Goal: Use online tool/utility: Use online tool/utility

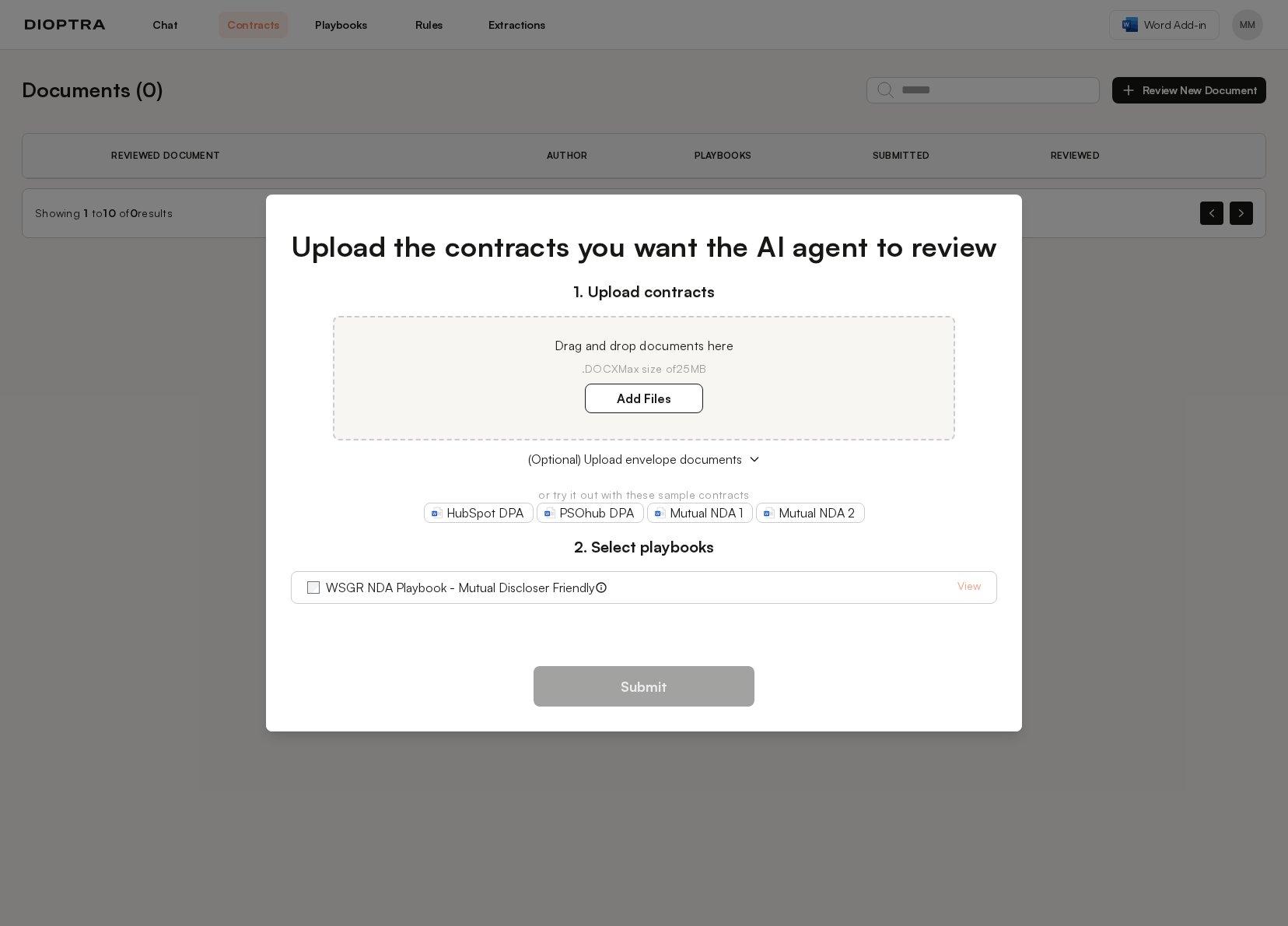
click at [1102, 397] on div "Upload the contracts you want the AI agent to review 1. Upload contracts Drag a…" at bounding box center [644, 463] width 1288 height 926
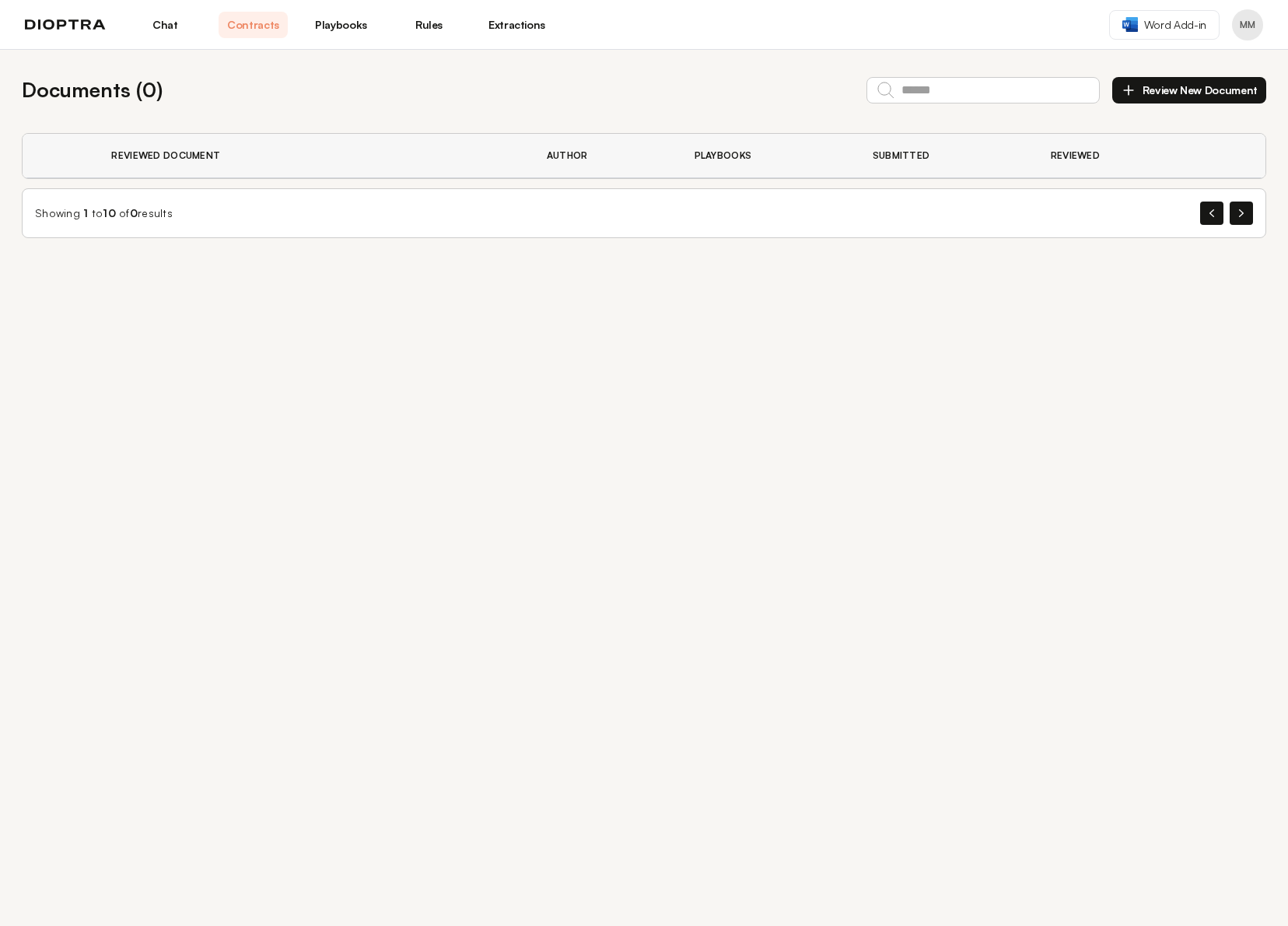
click at [169, 22] on link "Chat" at bounding box center [165, 25] width 70 height 26
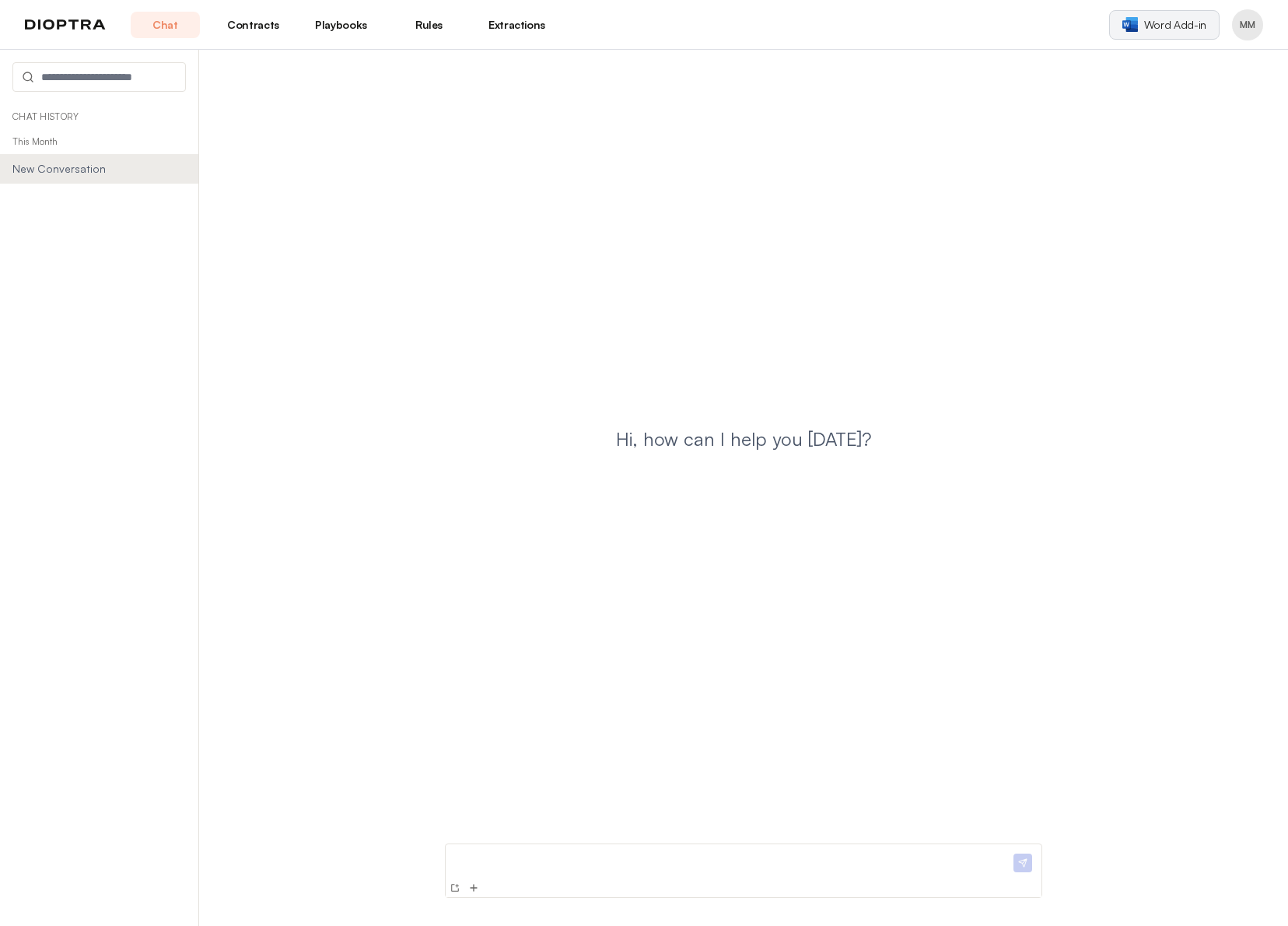
click at [1164, 22] on span "Word Add-in" at bounding box center [1175, 25] width 62 height 16
click at [509, 862] on p at bounding box center [731, 858] width 559 height 17
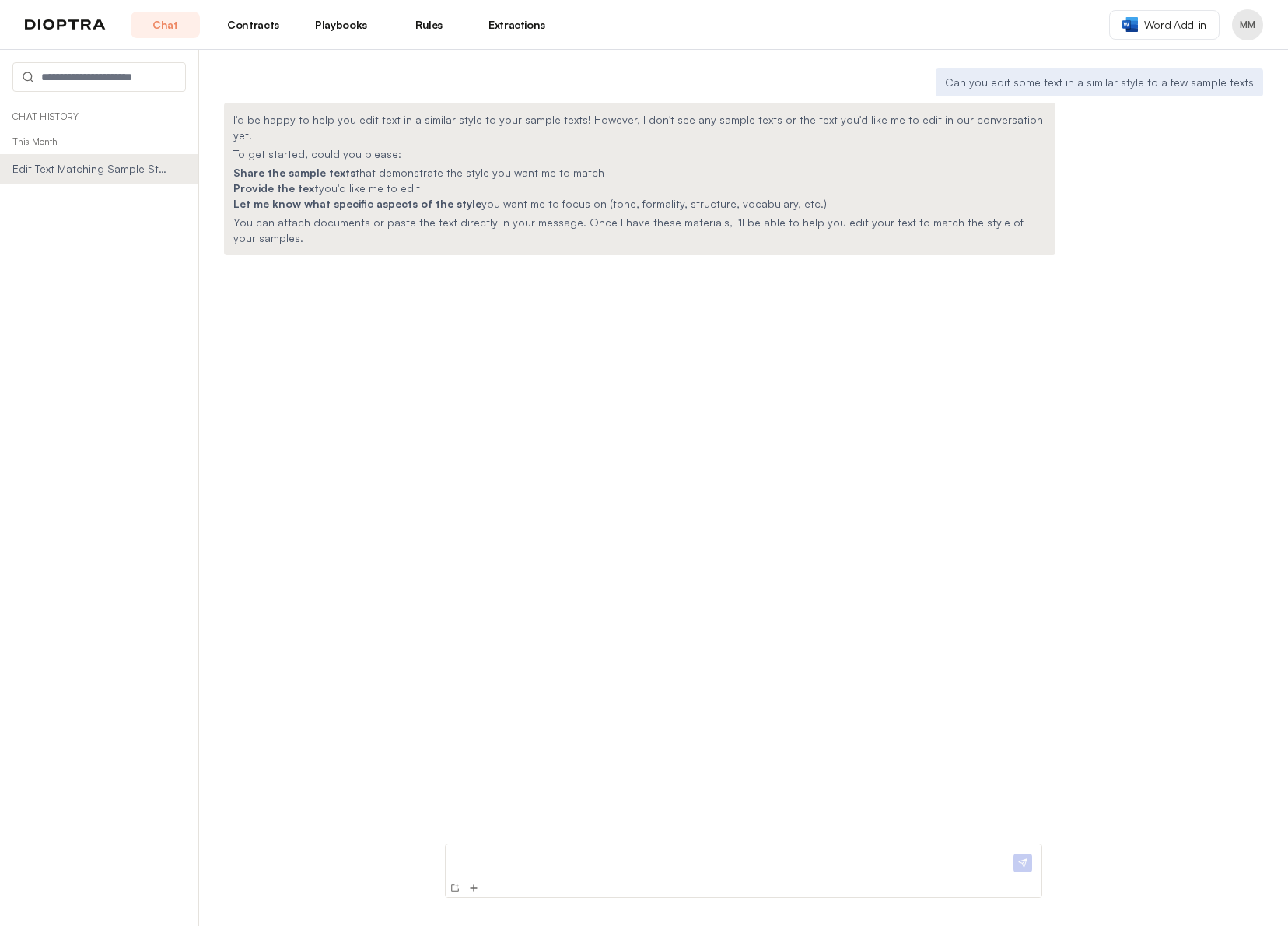
click at [472, 857] on p at bounding box center [731, 858] width 559 height 17
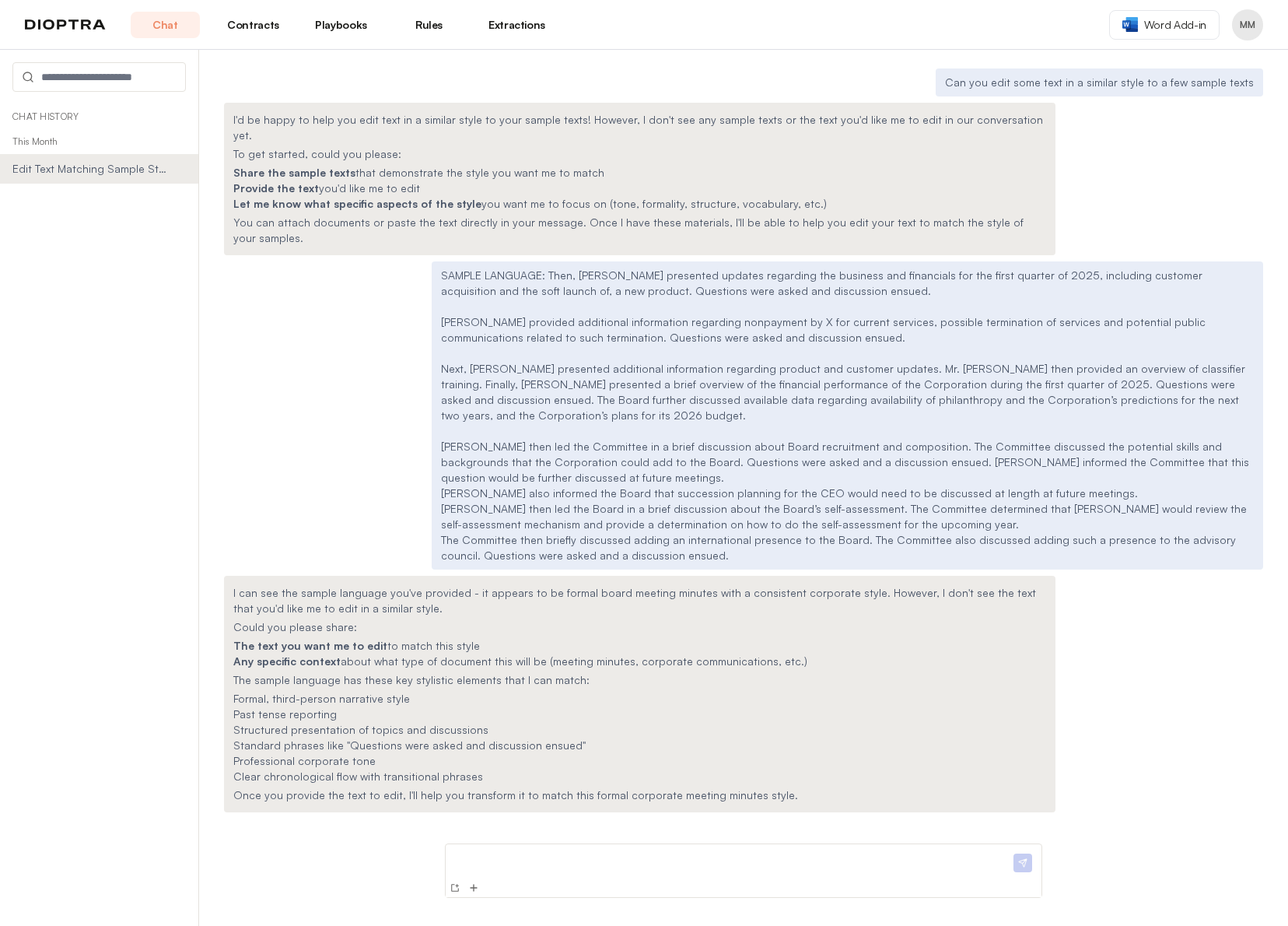
click at [542, 851] on p at bounding box center [731, 858] width 559 height 17
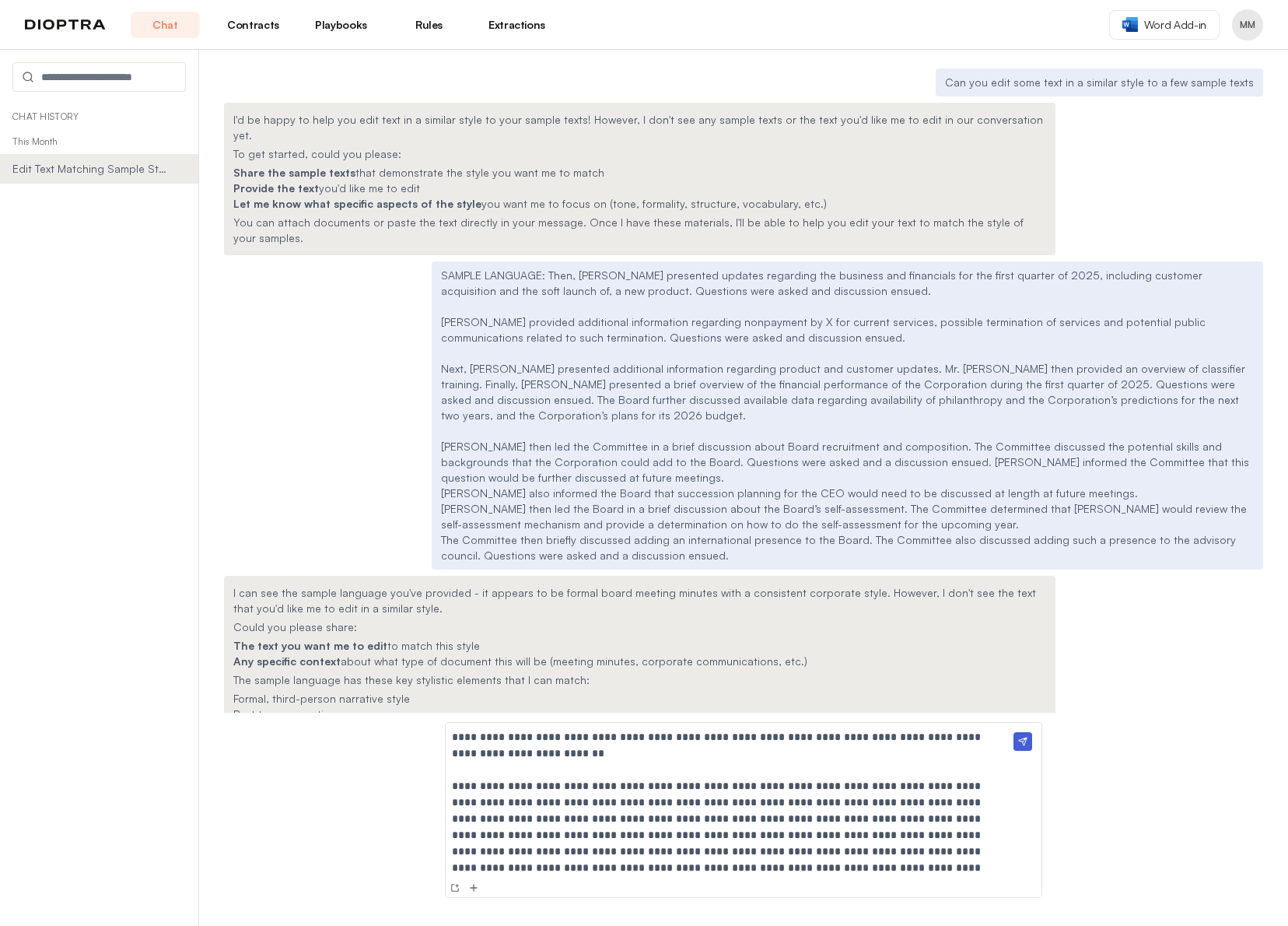
click at [452, 740] on p "**********" at bounding box center [726, 745] width 547 height 33
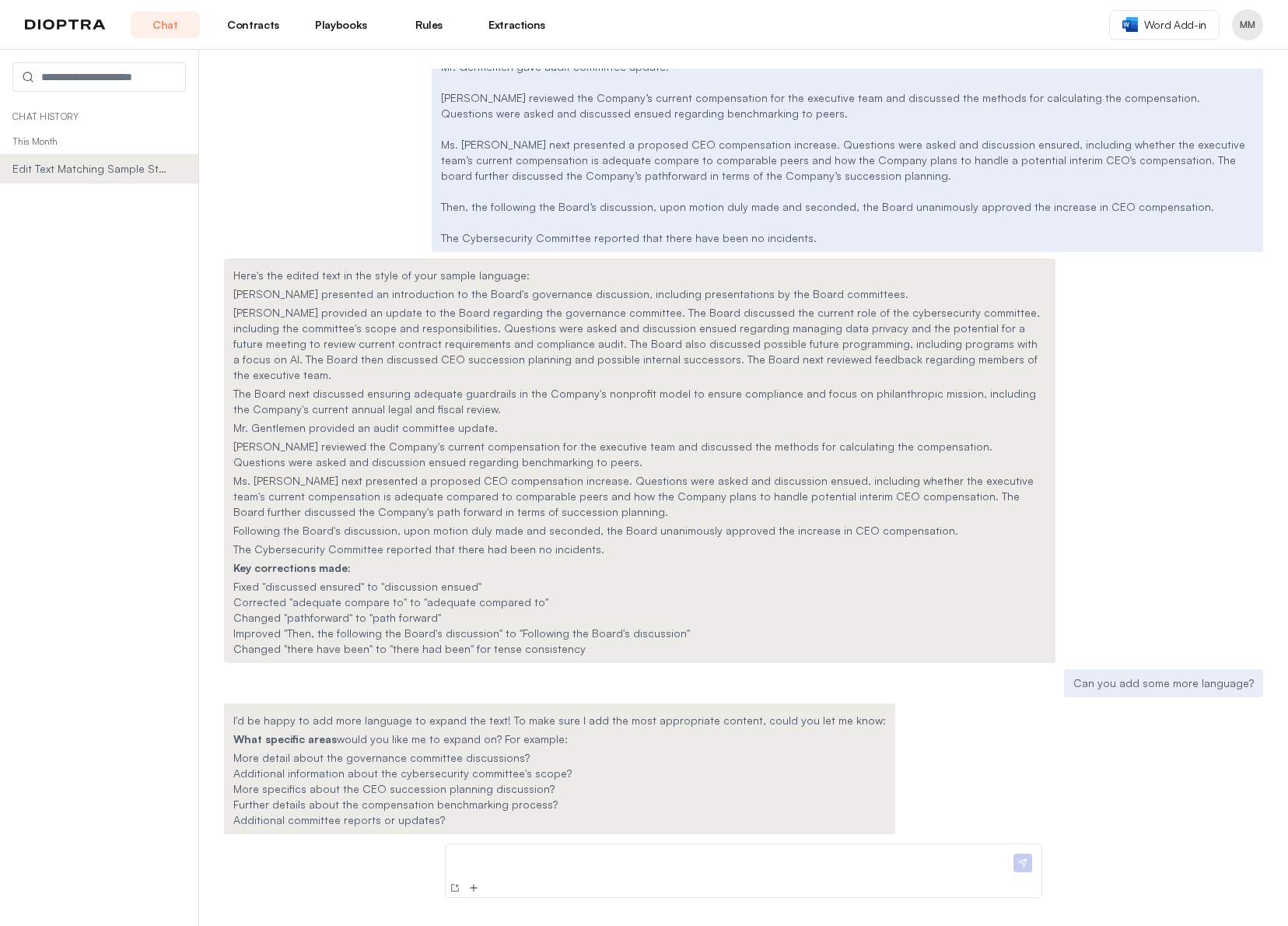
scroll to position [956, 0]
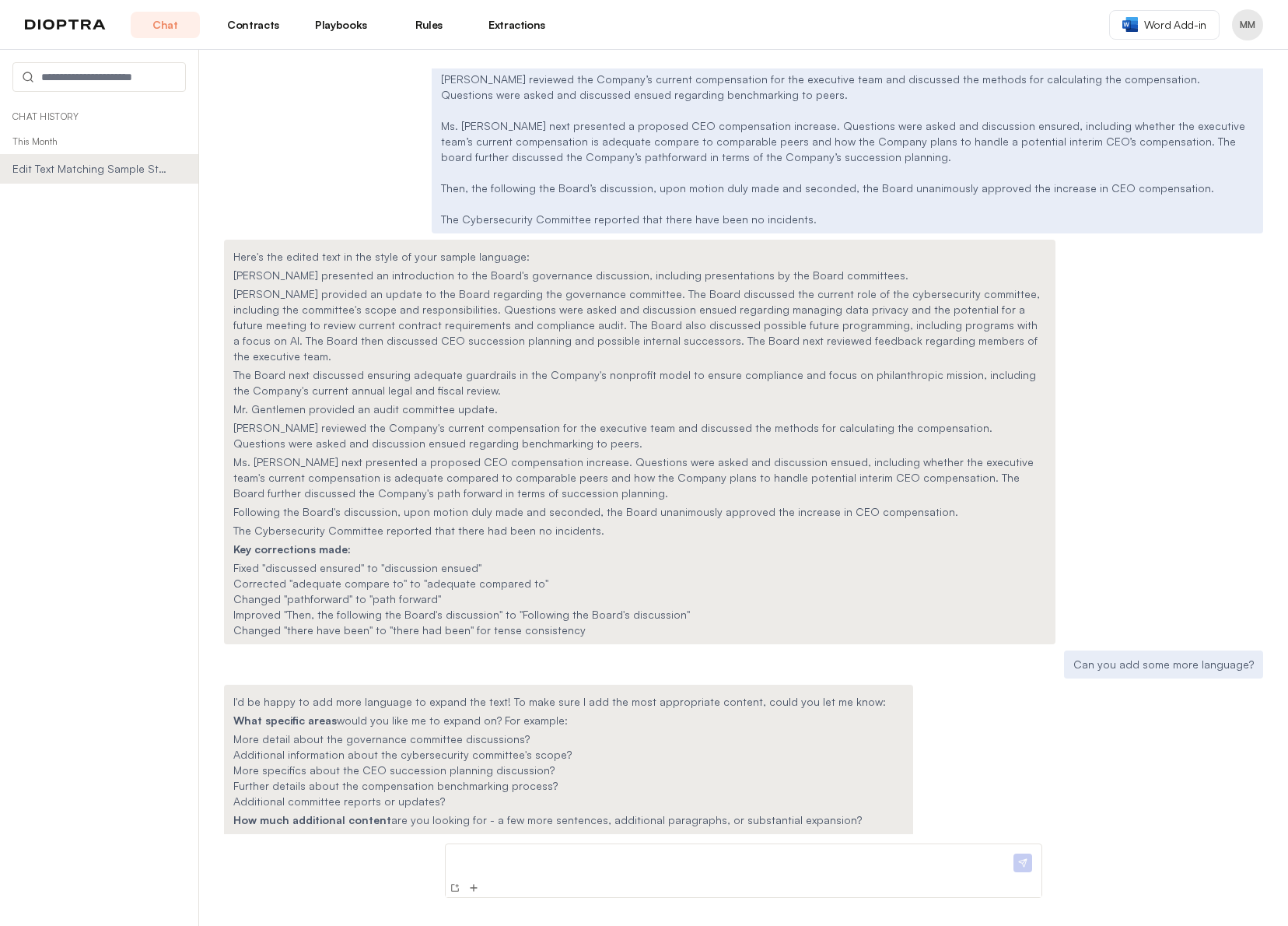
click at [487, 863] on p at bounding box center [731, 858] width 559 height 17
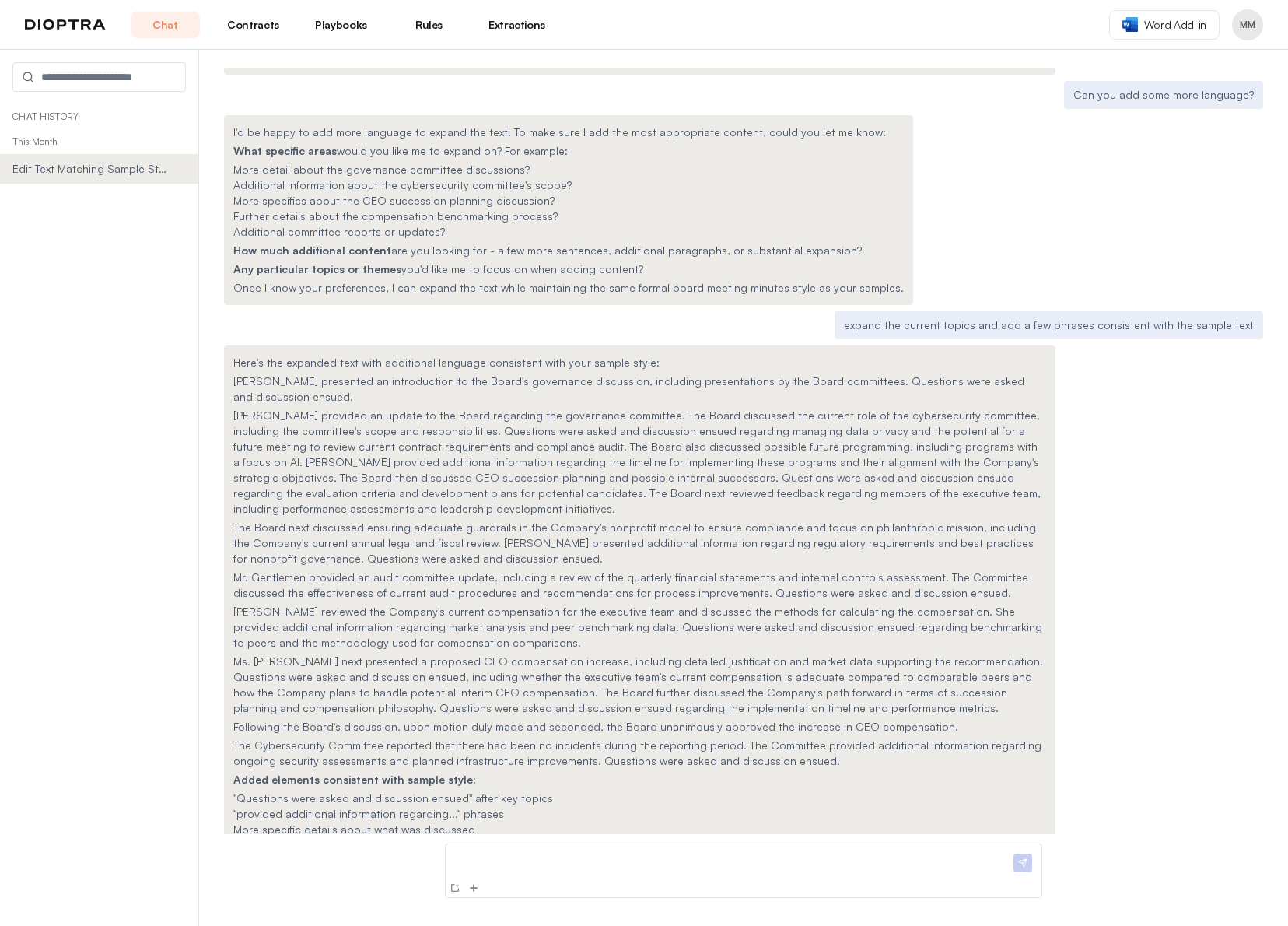
scroll to position [1541, 0]
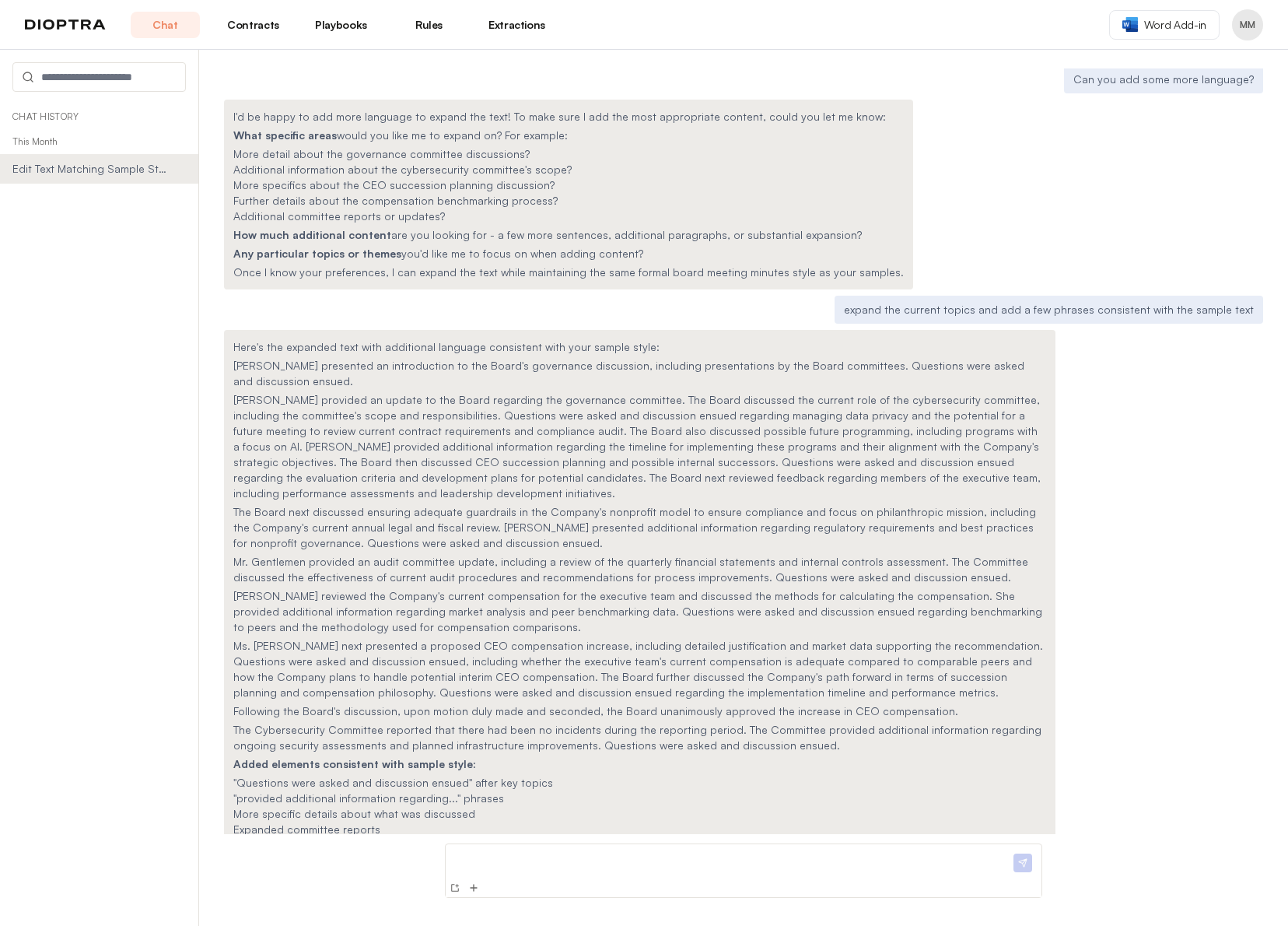
click at [643, 393] on p "[PERSON_NAME] provided an update to the Board regarding the governance committe…" at bounding box center [640, 447] width 813 height 109
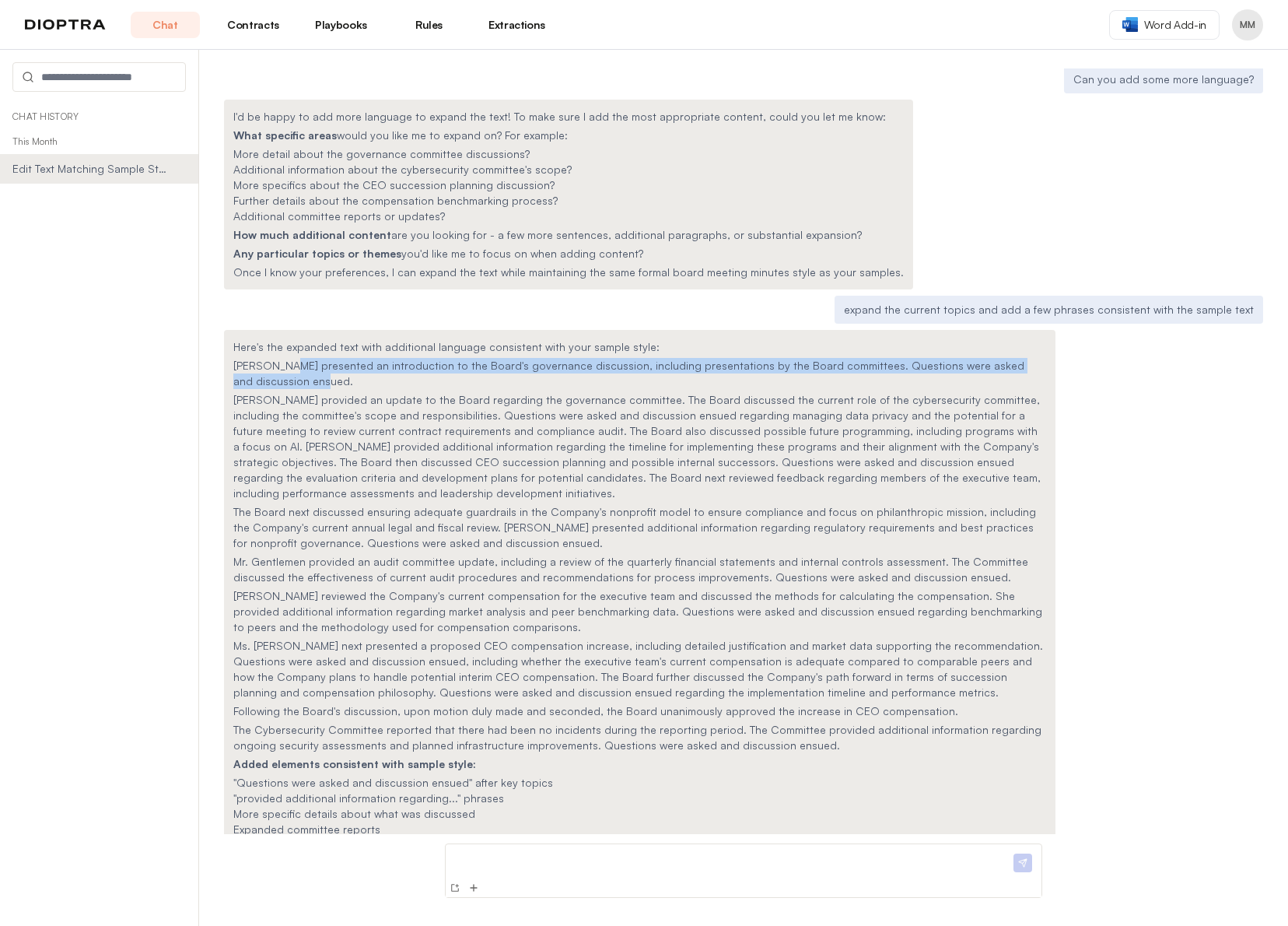
drag, startPoint x: 282, startPoint y: 320, endPoint x: 285, endPoint y: 333, distance: 13.3
click at [285, 358] on p "[PERSON_NAME] presented an introduction to the Board's governance discussion, i…" at bounding box center [640, 373] width 813 height 31
copy p "presented an introduction to the Board's governance discussion, including prese…"
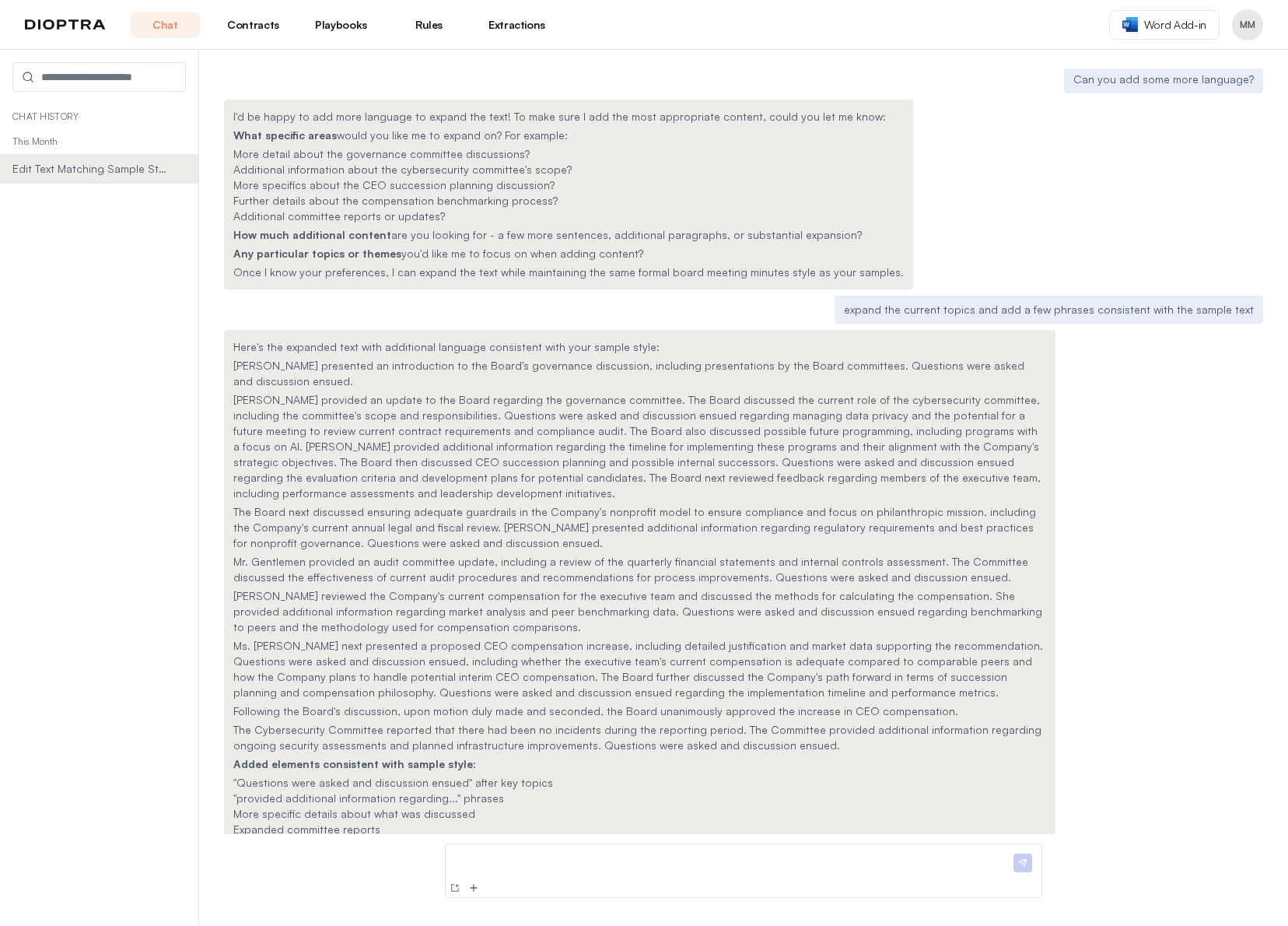
click at [561, 422] on p "[PERSON_NAME] provided an update to the Board regarding the governance committe…" at bounding box center [640, 447] width 813 height 109
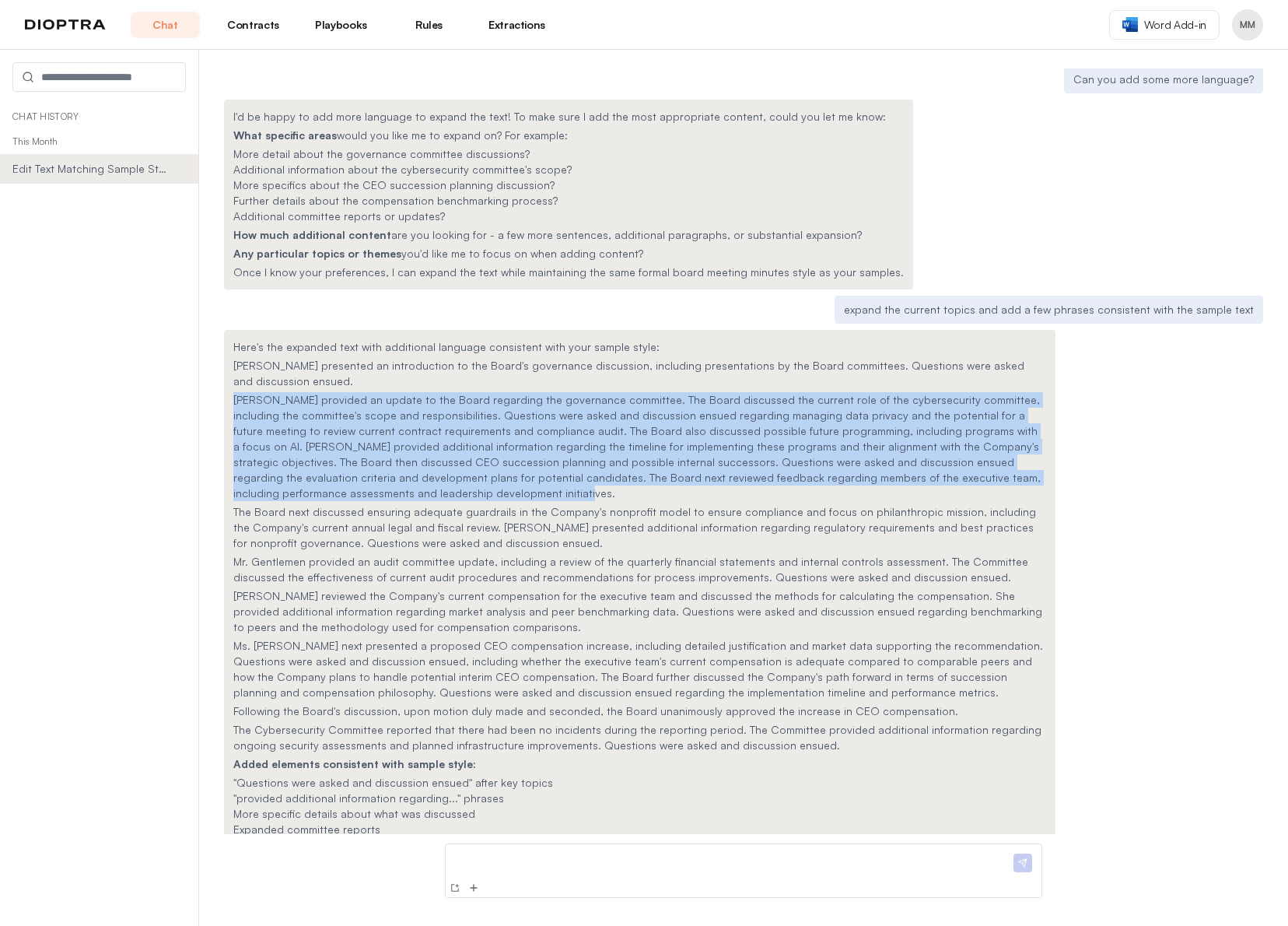
drag, startPoint x: 346, startPoint y: 445, endPoint x: 225, endPoint y: 357, distance: 149.6
click at [225, 357] on div "Here's the expanded text with additional language consistent with your sample s…" at bounding box center [640, 602] width 831 height 545
copy p "[PERSON_NAME] provided an update to the Board regarding the governance committe…"
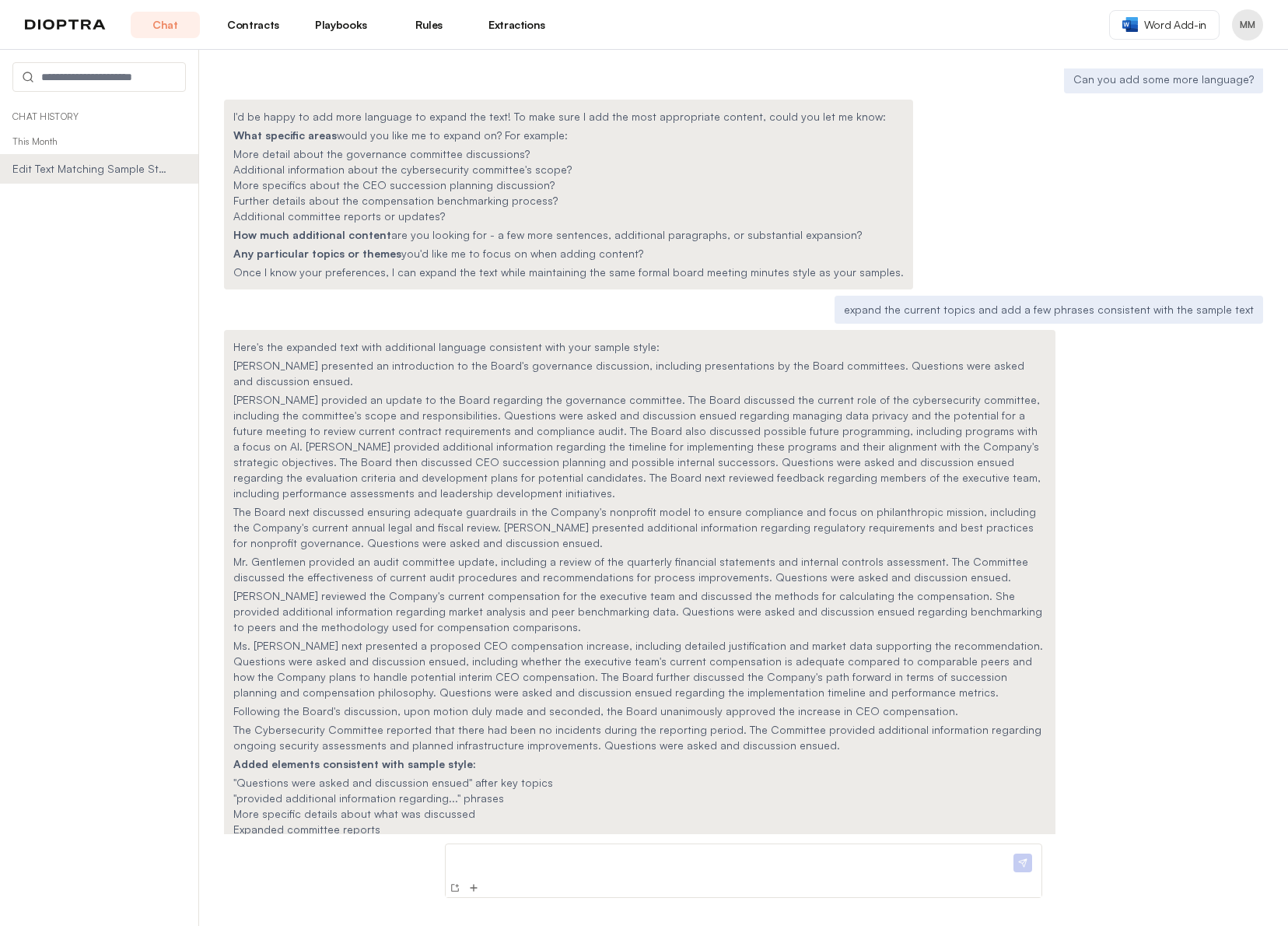
click at [553, 638] on p "Ms. [PERSON_NAME] next presented a proposed CEO compensation increase, includin…" at bounding box center [640, 669] width 813 height 62
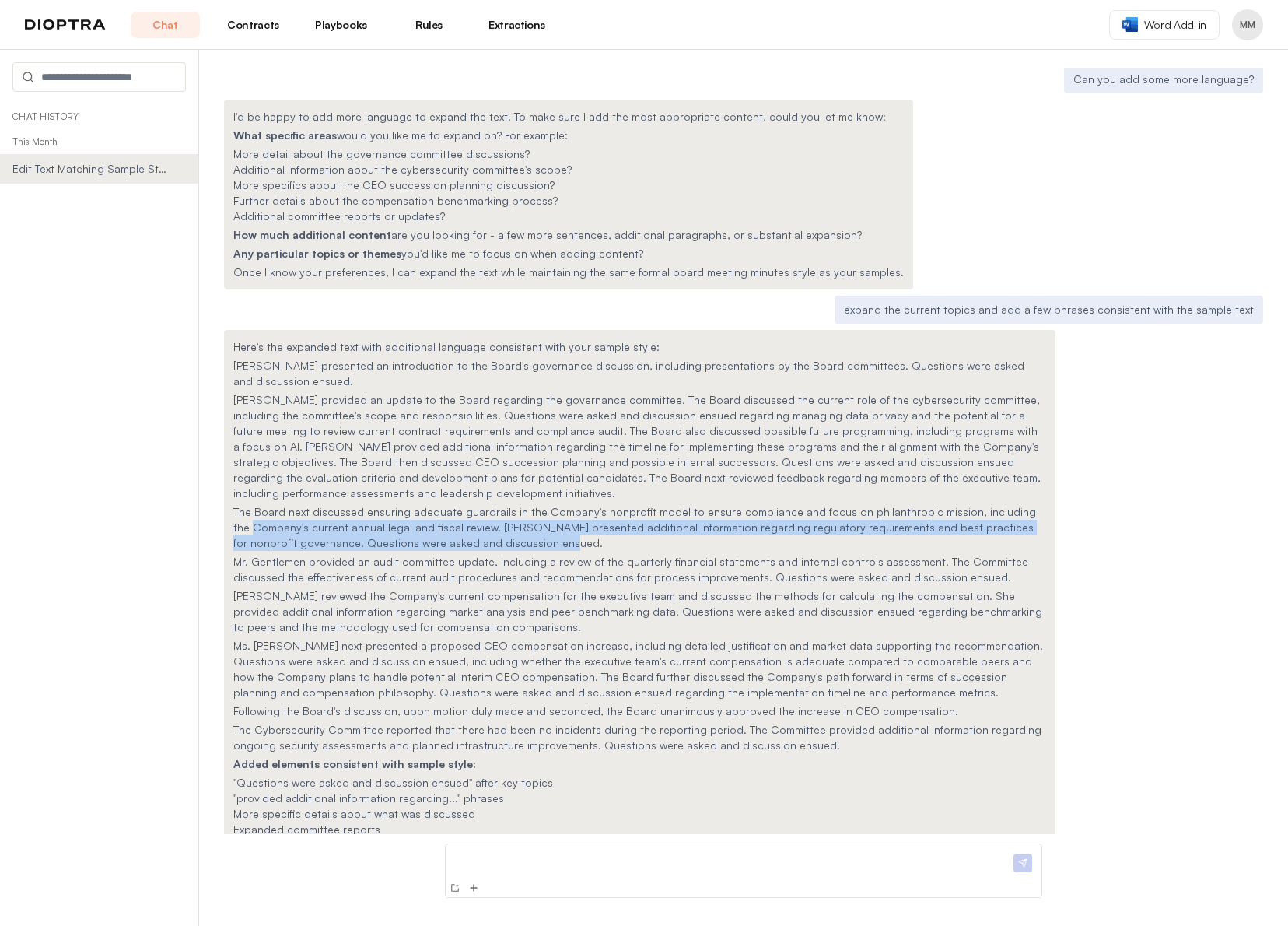
drag, startPoint x: 523, startPoint y: 495, endPoint x: 237, endPoint y: 481, distance: 286.3
click at [237, 504] on p "The Board next discussed ensuring adequate guardrails in the Company's nonprofi…" at bounding box center [640, 527] width 813 height 47
click at [335, 504] on p "The Board next discussed ensuring adequate guardrails in the Company's nonprofi…" at bounding box center [640, 527] width 813 height 47
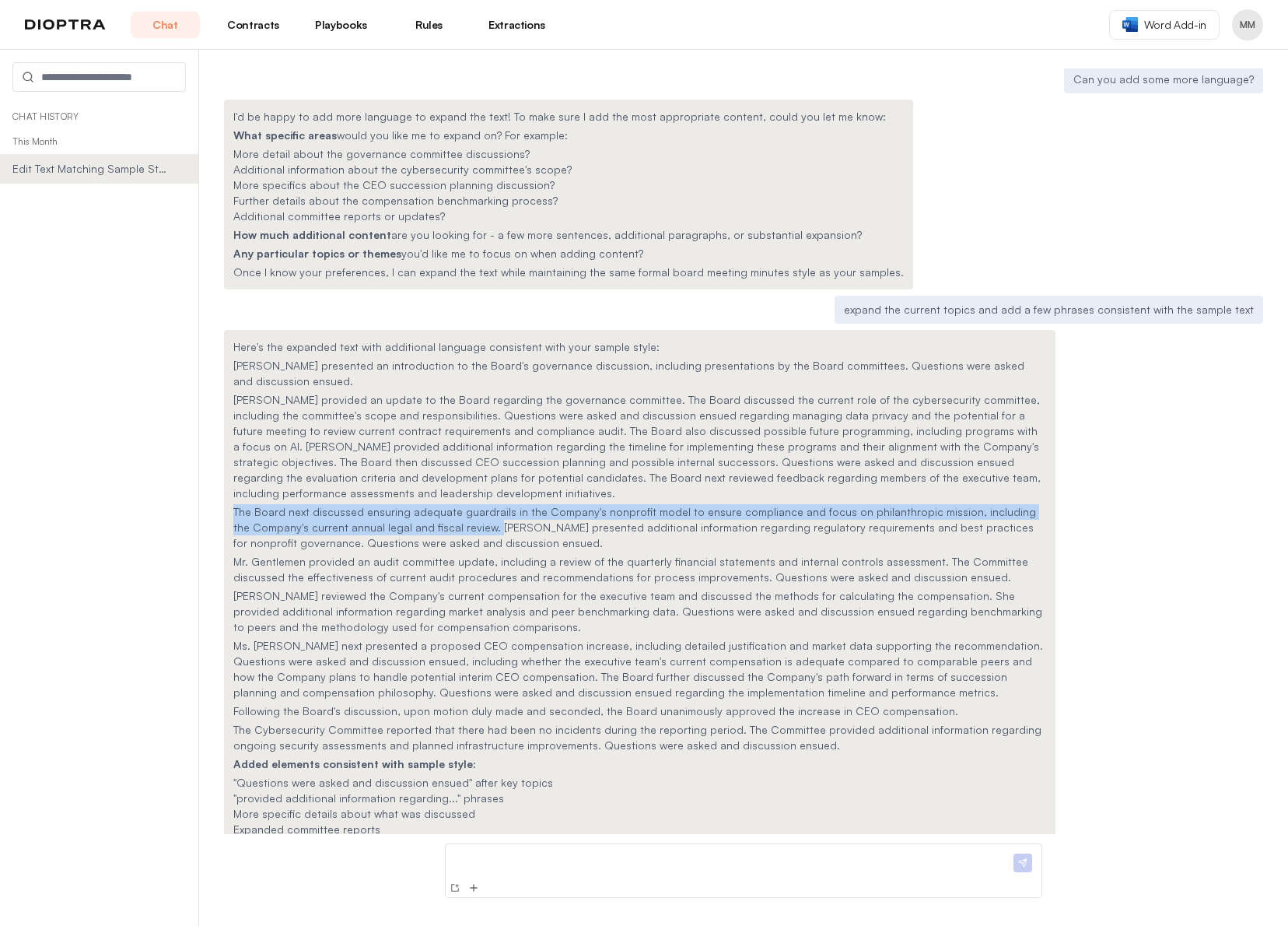
drag, startPoint x: 467, startPoint y: 481, endPoint x: 230, endPoint y: 467, distance: 237.4
click at [230, 467] on div "Here's the expanded text with additional language consistent with your sample s…" at bounding box center [640, 602] width 831 height 545
copy p "The Board next discussed ensuring adequate guardrails in the Company's nonprofi…"
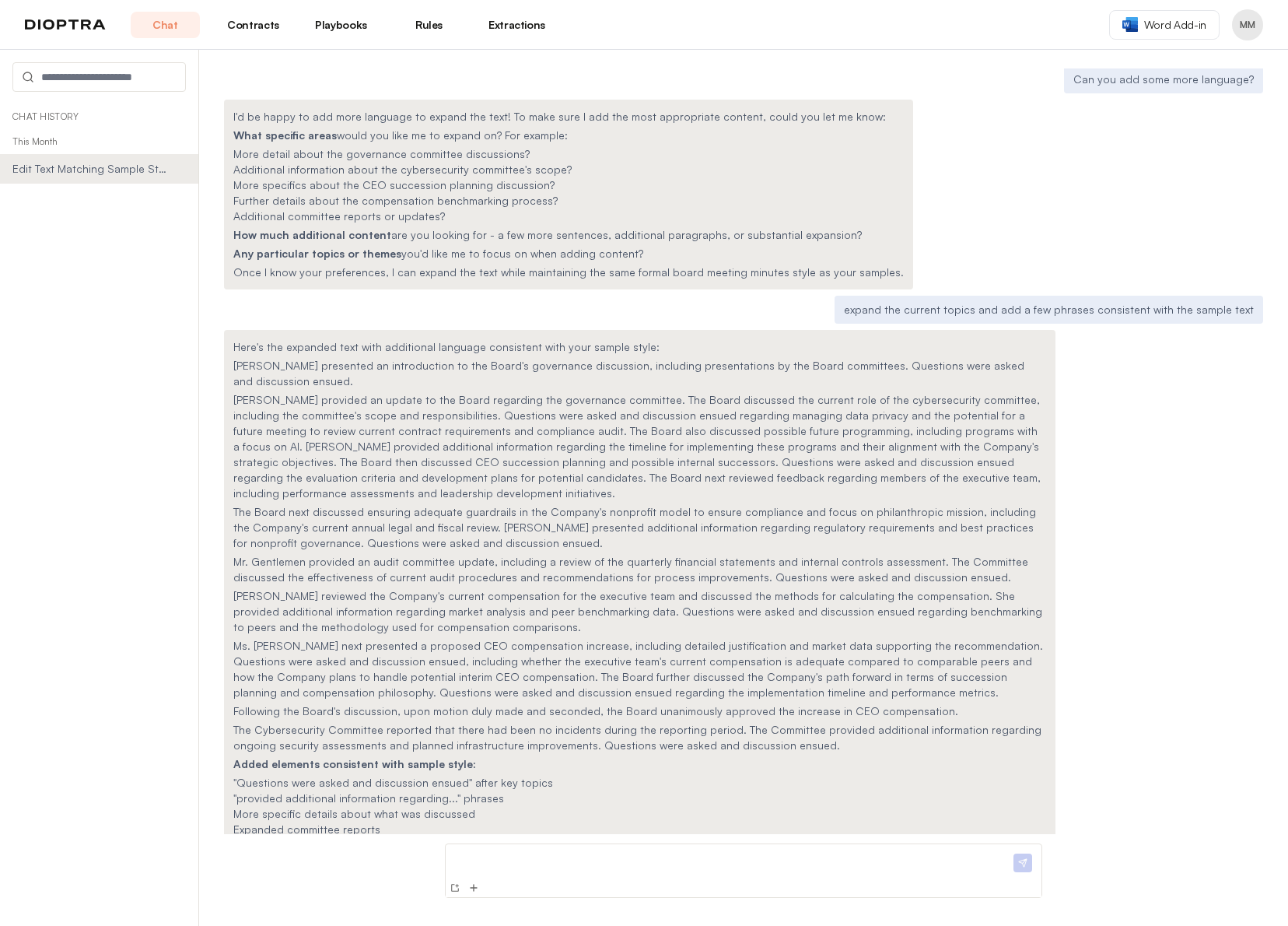
click at [565, 588] on p "[PERSON_NAME] reviewed the Company's current compensation for the executive tea…" at bounding box center [640, 611] width 813 height 47
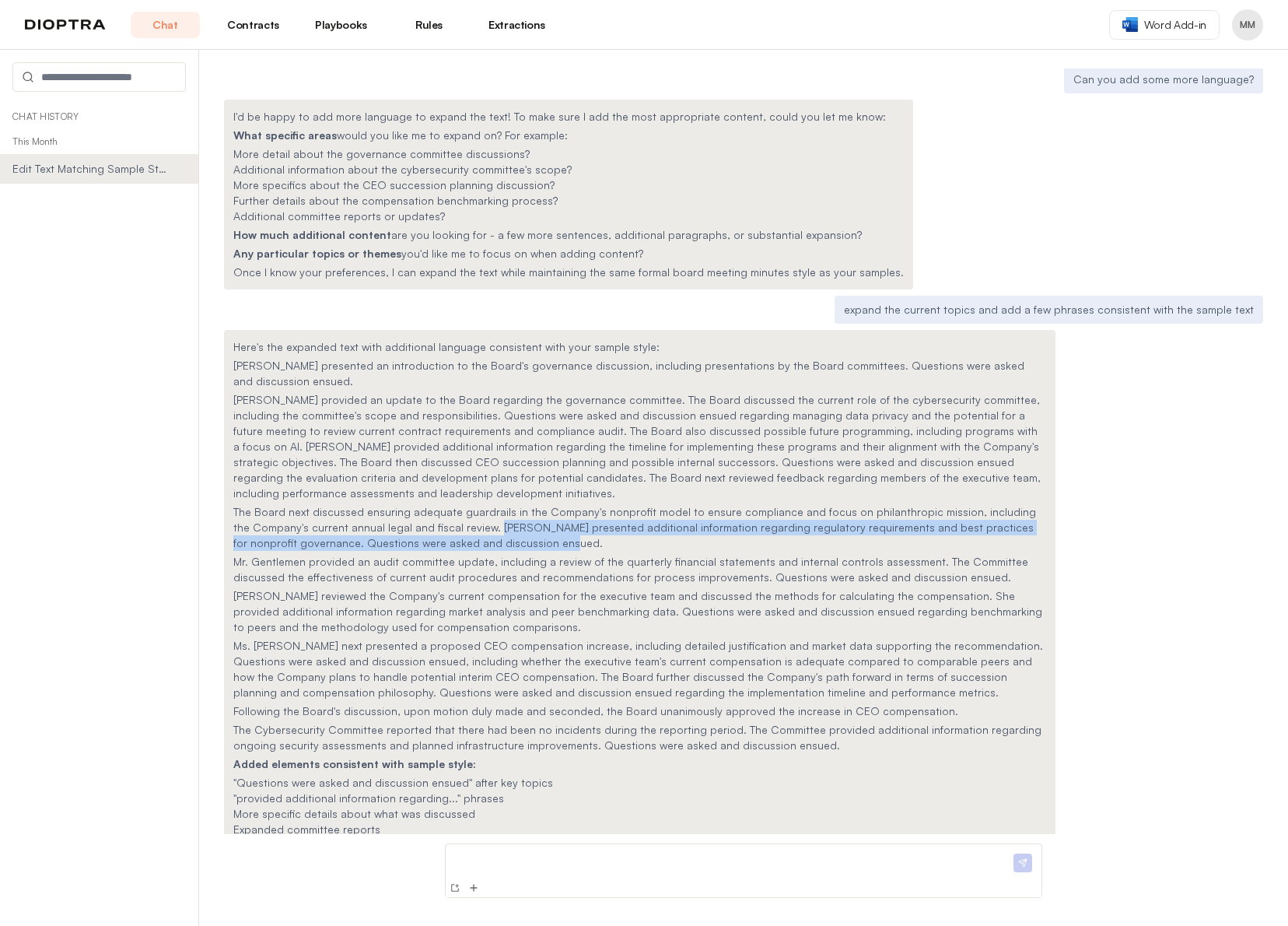
drag, startPoint x: 531, startPoint y: 492, endPoint x: 473, endPoint y: 487, distance: 58.2
click at [473, 504] on p "The Board next discussed ensuring adequate guardrails in the Company's nonprofi…" at bounding box center [640, 527] width 813 height 47
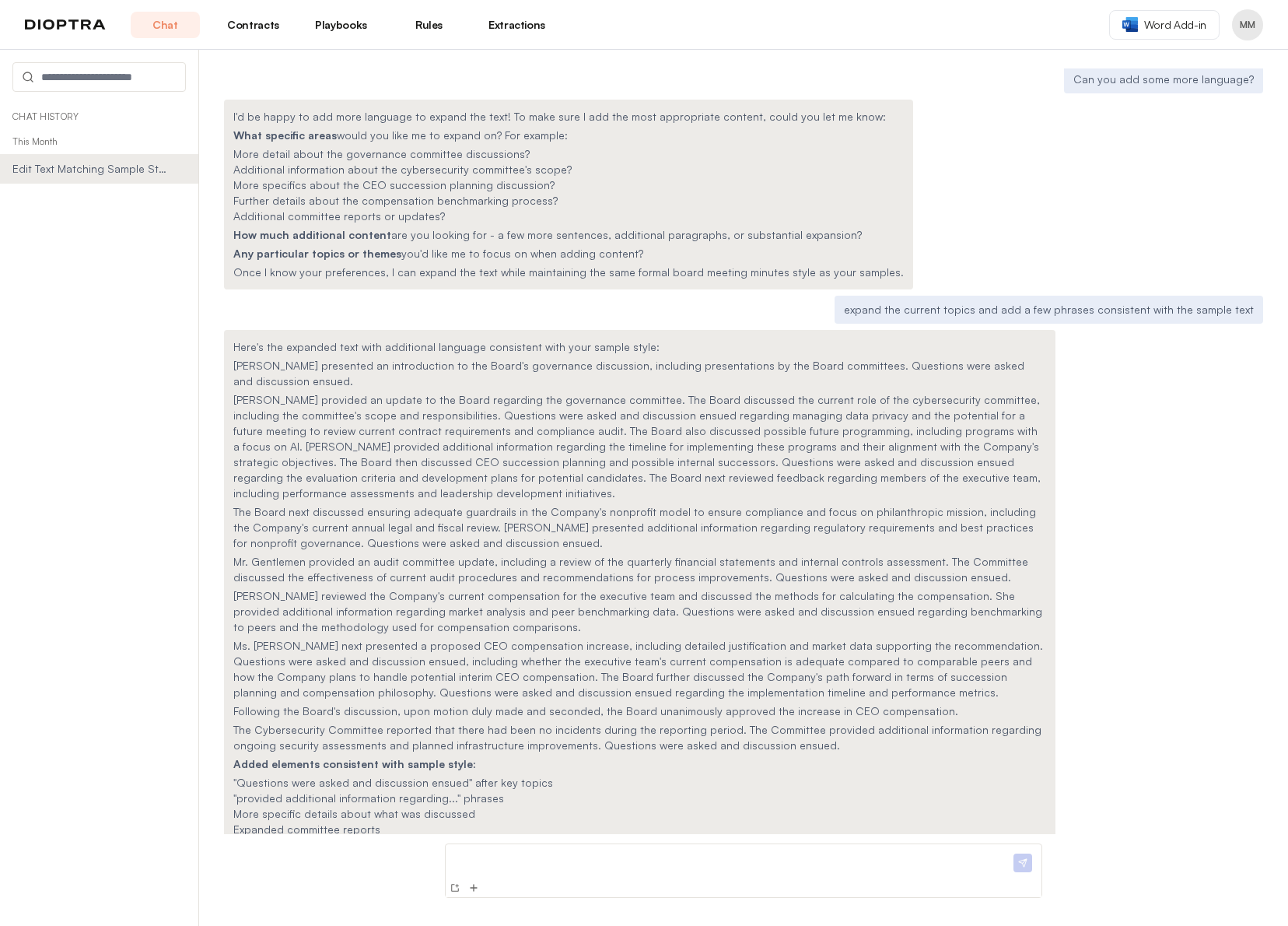
click at [362, 638] on p "Ms. [PERSON_NAME] next presented a proposed CEO compensation increase, includin…" at bounding box center [640, 669] width 813 height 62
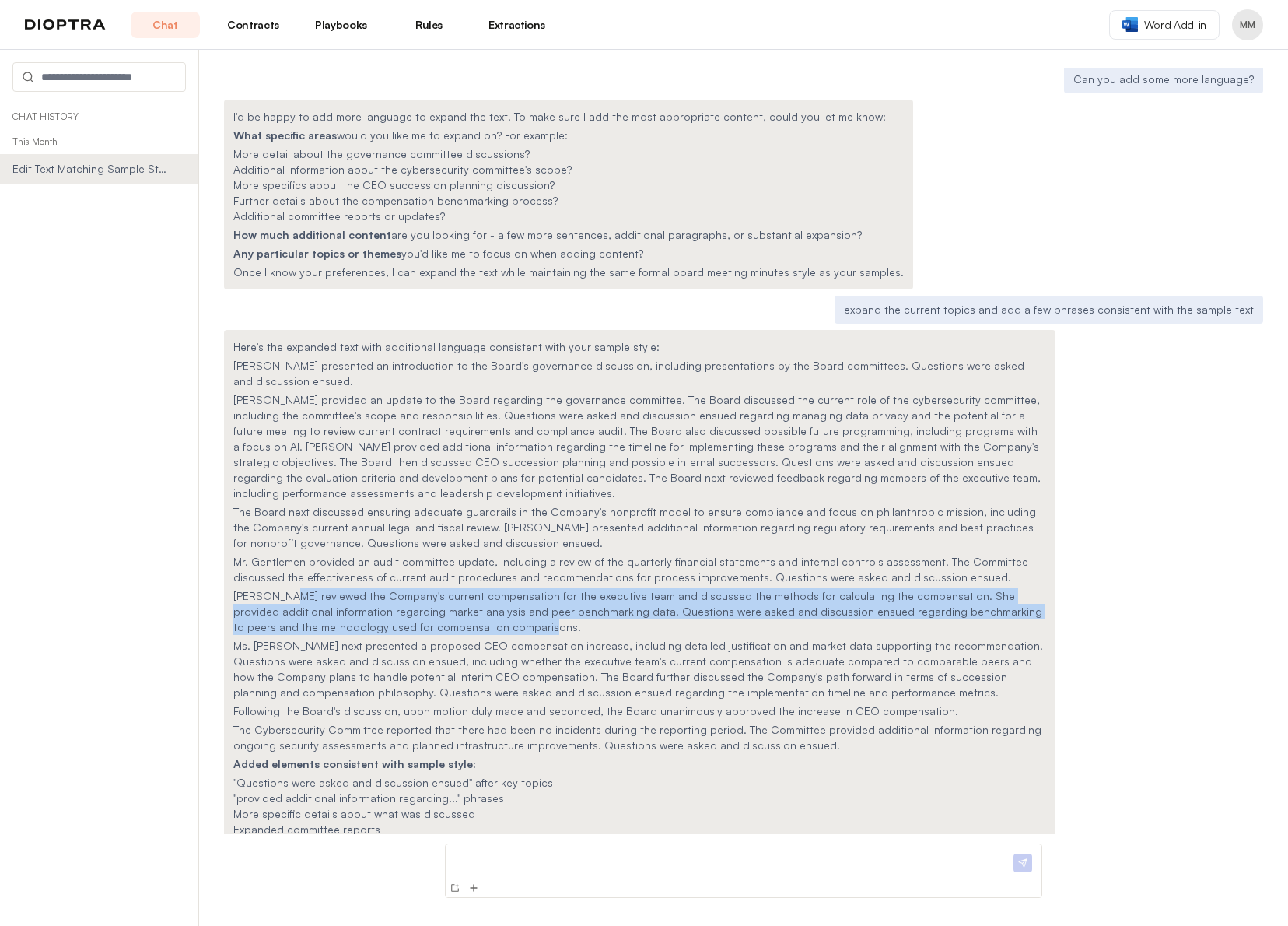
drag, startPoint x: 282, startPoint y: 549, endPoint x: 476, endPoint y: 584, distance: 197.1
click at [476, 588] on p "[PERSON_NAME] reviewed the Company's current compensation for the executive tea…" at bounding box center [640, 611] width 813 height 47
click at [482, 588] on p "[PERSON_NAME] reviewed the Company's current compensation for the executive tea…" at bounding box center [640, 611] width 813 height 47
drag, startPoint x: 489, startPoint y: 583, endPoint x: 285, endPoint y: 555, distance: 205.9
click at [285, 588] on p "[PERSON_NAME] reviewed the Company's current compensation for the executive tea…" at bounding box center [640, 611] width 813 height 47
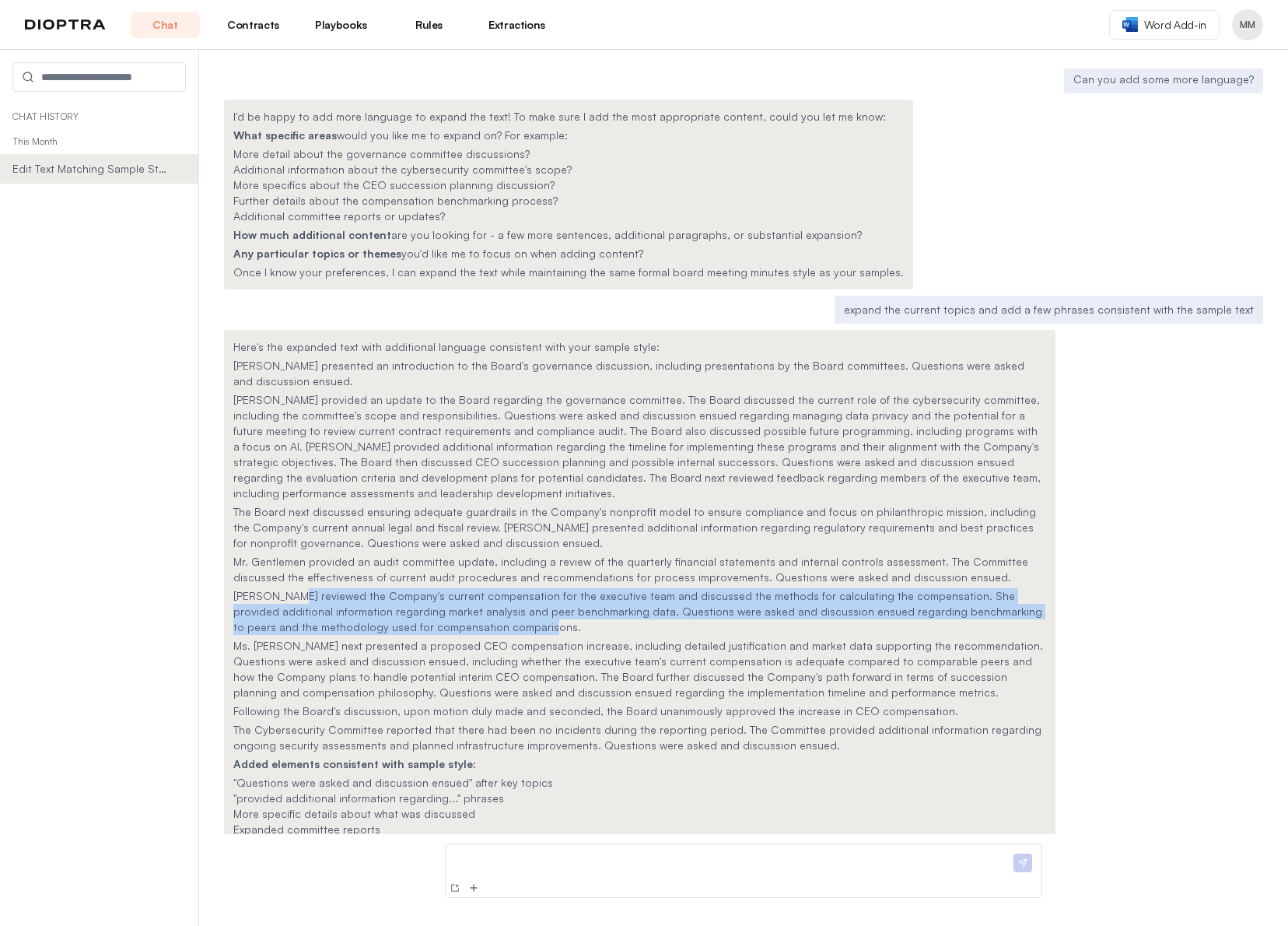
click at [285, 588] on p "[PERSON_NAME] reviewed the Company's current compensation for the executive tea…" at bounding box center [640, 611] width 813 height 47
drag, startPoint x: 479, startPoint y: 580, endPoint x: 282, endPoint y: 553, distance: 198.8
click at [282, 588] on p "[PERSON_NAME] reviewed the Company's current compensation for the executive tea…" at bounding box center [640, 611] width 813 height 47
copy p "reviewed the Company's current compensation for the executive team and discusse…"
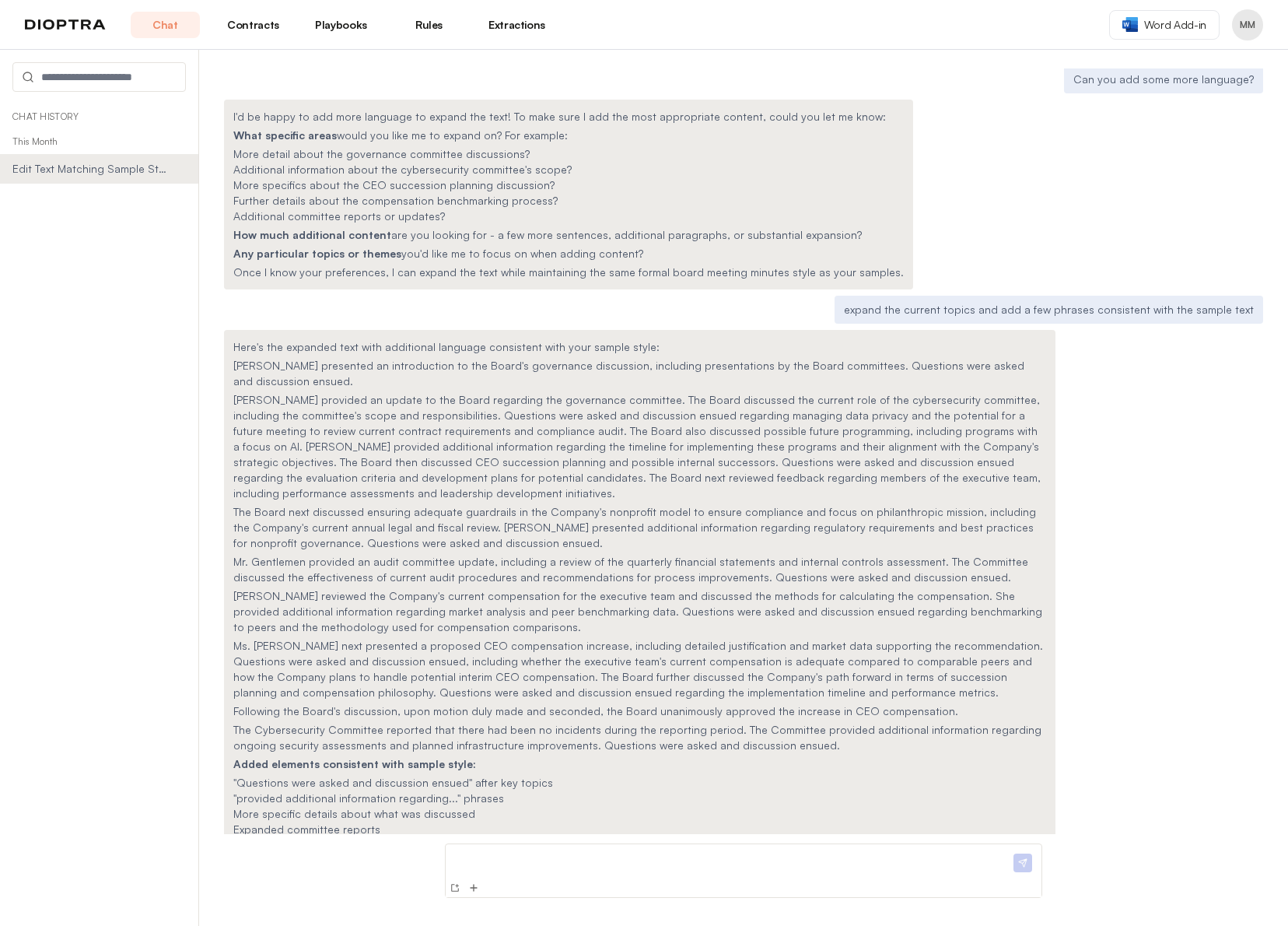
click at [447, 638] on p "Ms. [PERSON_NAME] next presented a proposed CEO compensation increase, includin…" at bounding box center [640, 669] width 813 height 62
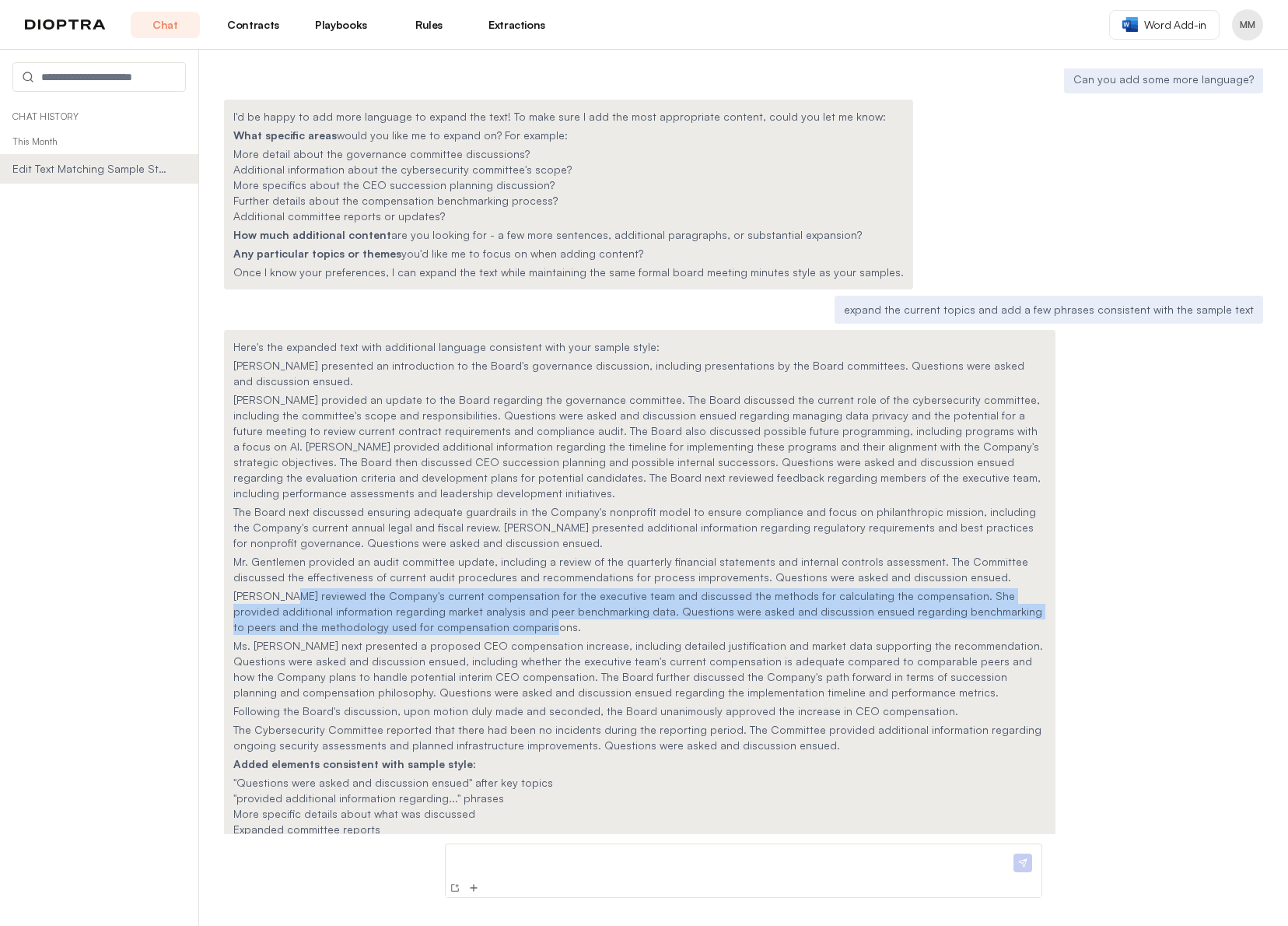
drag, startPoint x: 493, startPoint y: 581, endPoint x: 283, endPoint y: 551, distance: 212.1
click at [283, 588] on p "[PERSON_NAME] reviewed the Company's current compensation for the executive tea…" at bounding box center [640, 611] width 813 height 47
copy p "reviewed the Company's current compensation for the executive team and discusse…"
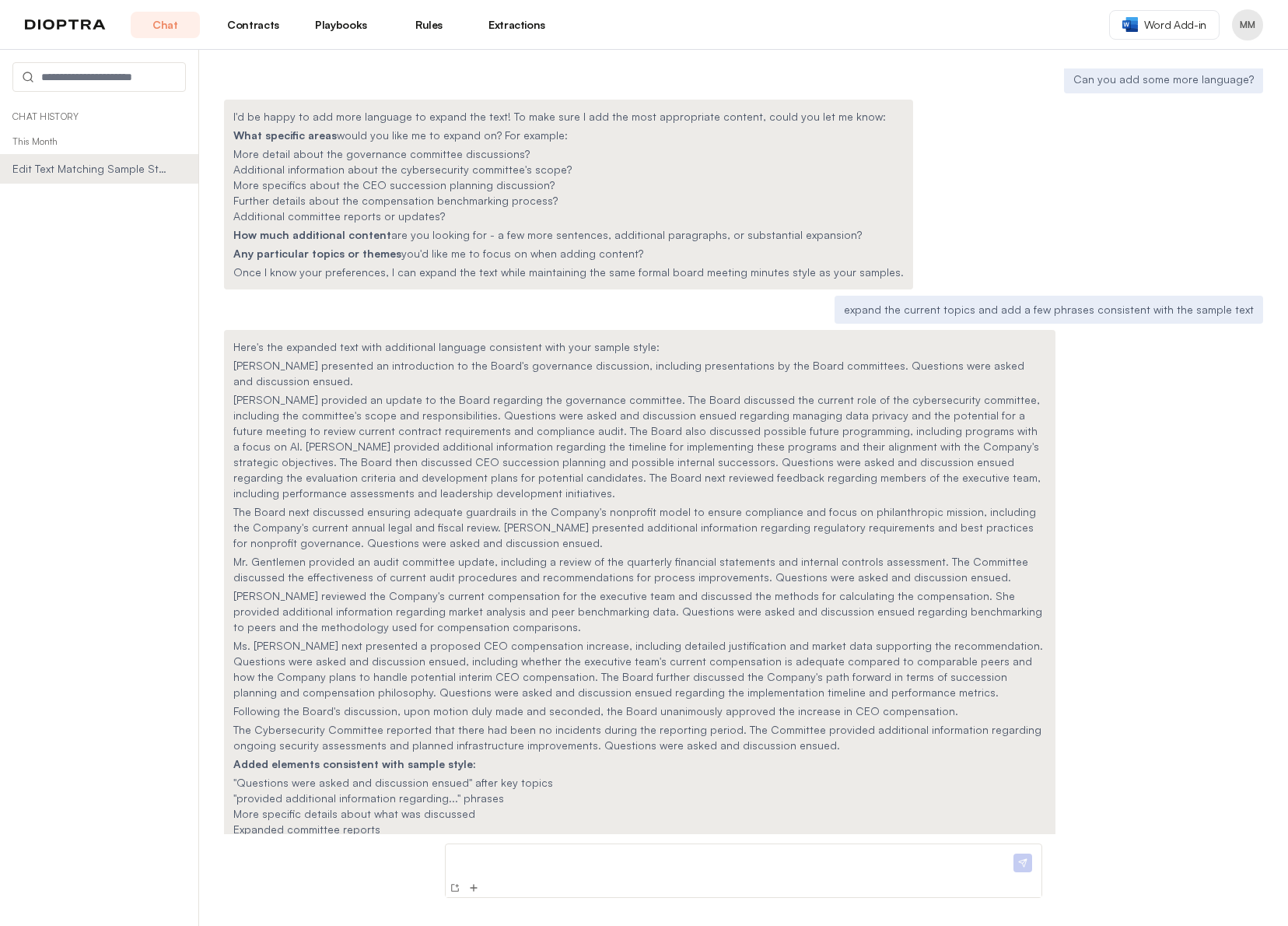
click at [441, 638] on p "Ms. [PERSON_NAME] next presented a proposed CEO compensation increase, includin…" at bounding box center [640, 669] width 813 height 62
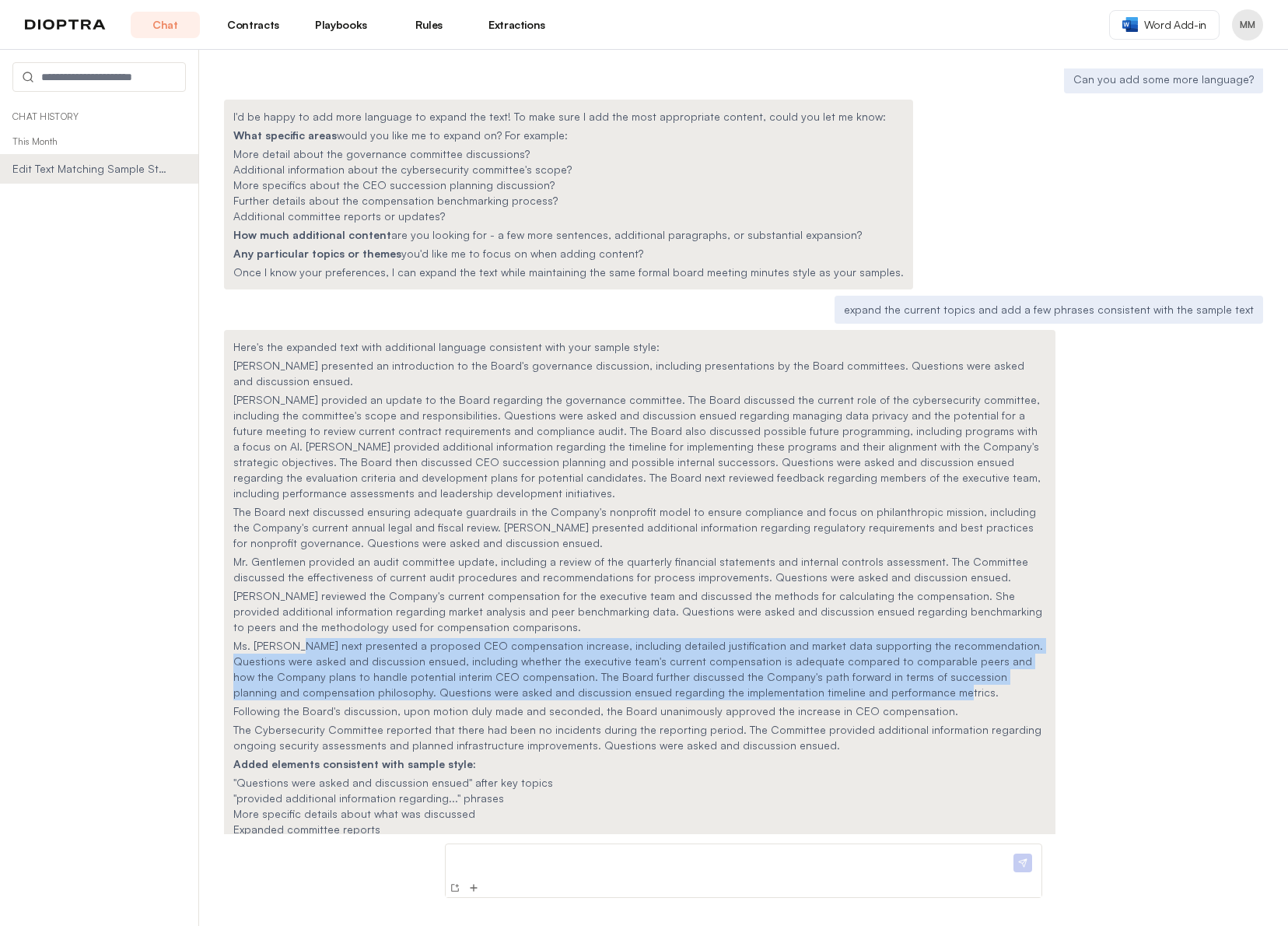
drag, startPoint x: 285, startPoint y: 600, endPoint x: 776, endPoint y: 639, distance: 492.5
click at [776, 639] on p "Ms. [PERSON_NAME] next presented a proposed CEO compensation increase, includin…" at bounding box center [640, 669] width 813 height 62
copy p "next presented a proposed CEO compensation increase, including detailed justifi…"
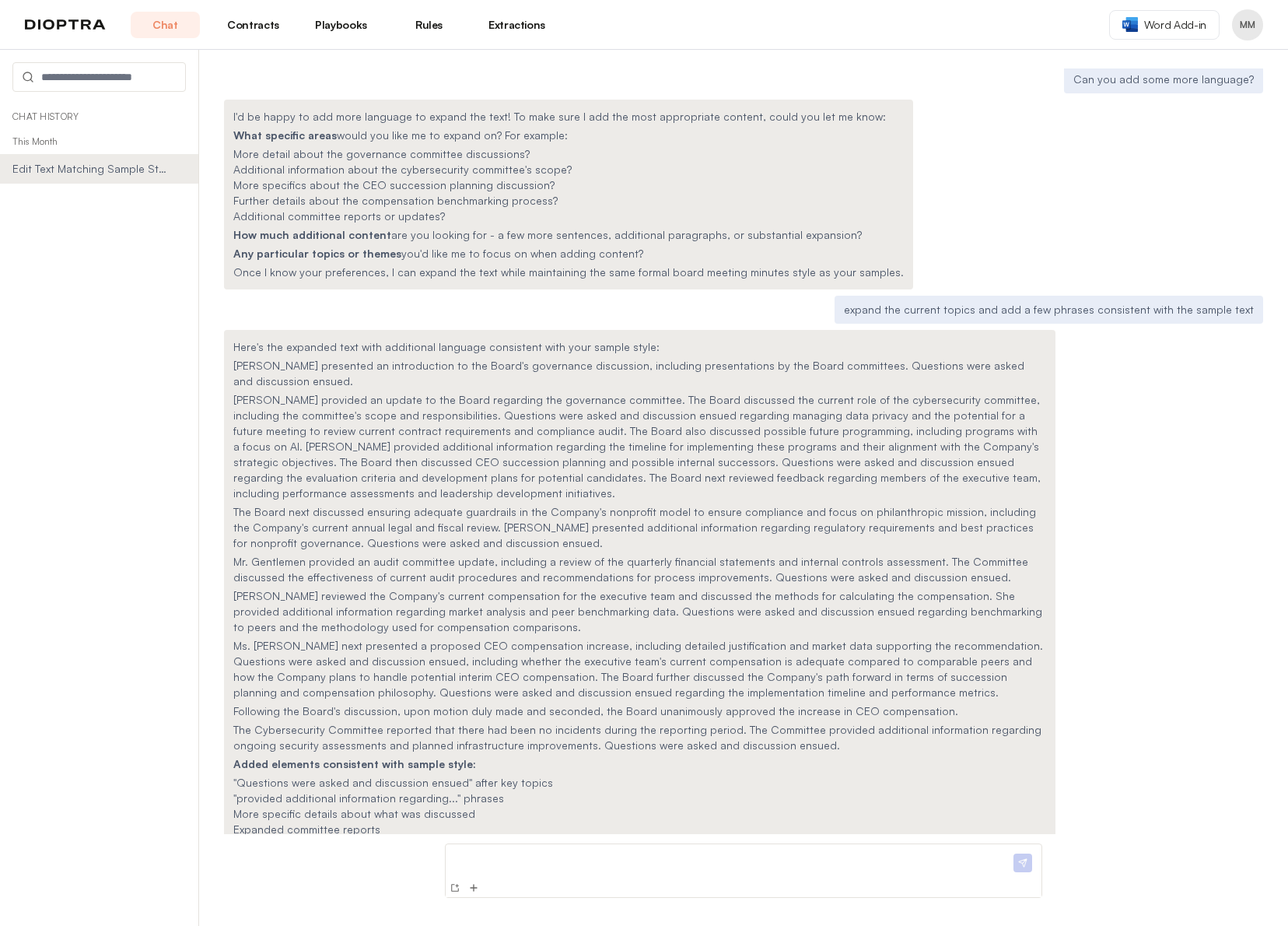
click at [521, 723] on p "The Cybersecurity Committee reported that there had been no incidents during th…" at bounding box center [640, 738] width 813 height 31
click at [491, 860] on p at bounding box center [731, 858] width 559 height 17
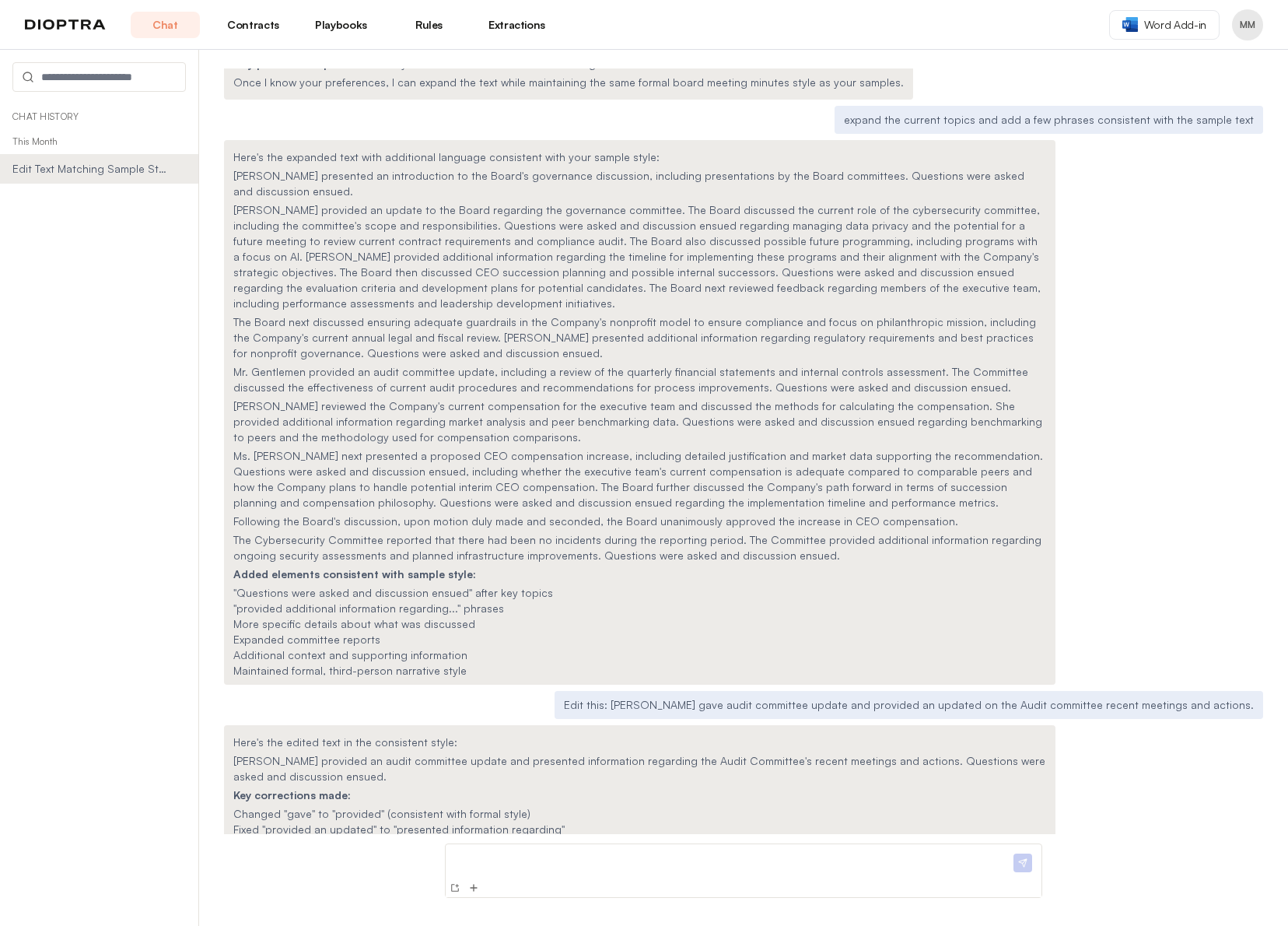
scroll to position [1746, 0]
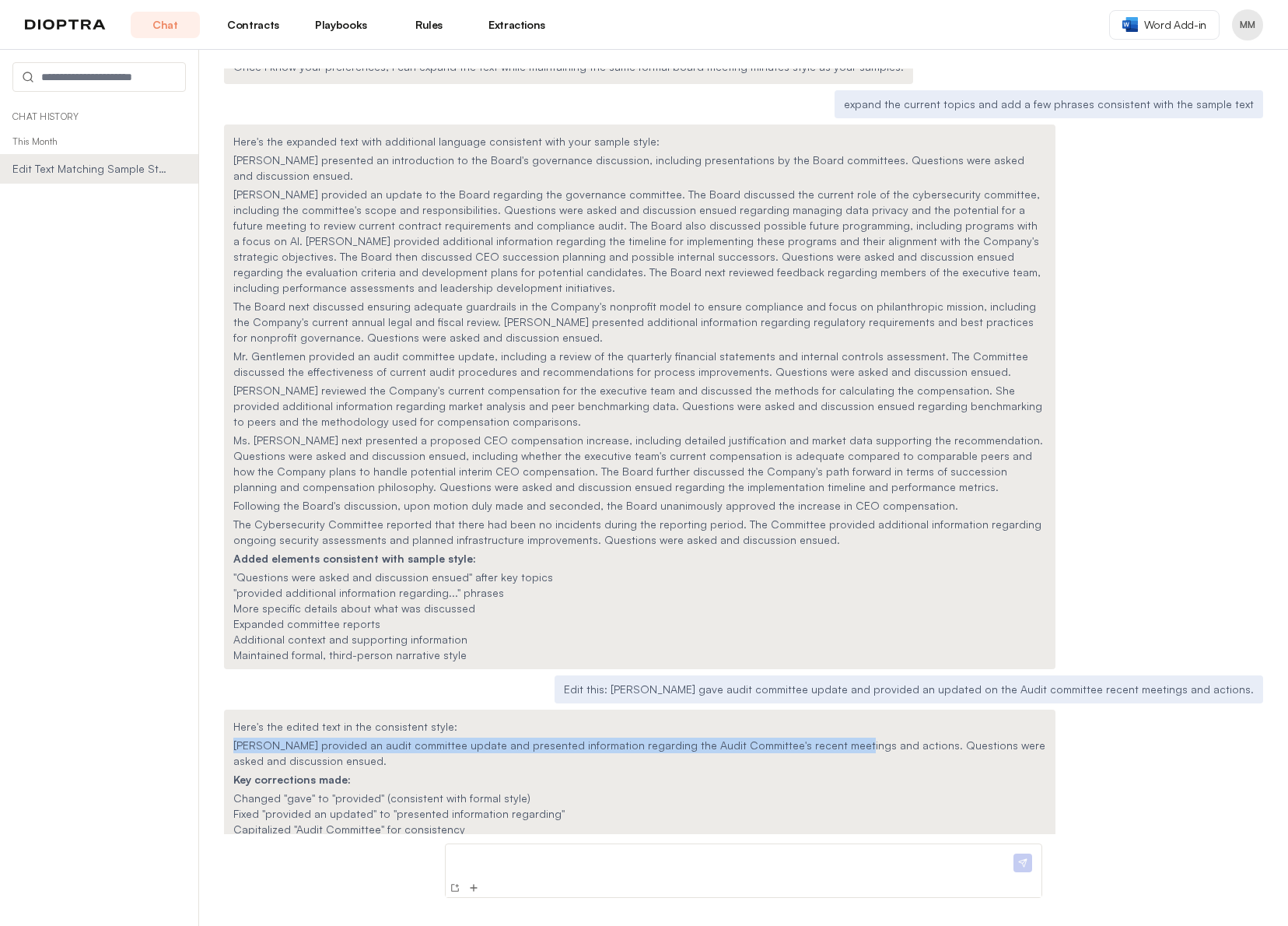
drag, startPoint x: 817, startPoint y: 694, endPoint x: 221, endPoint y: 691, distance: 596.0
click at [221, 691] on div "Can you edit some text in a similar style to a few sample texts I'd be happy to…" at bounding box center [743, 489] width 1089 height 877
copy p "[PERSON_NAME] provided an audit committee update and presented information rega…"
click at [623, 385] on div "Here's the expanded text with additional language consistent with your sample s…" at bounding box center [640, 396] width 831 height 545
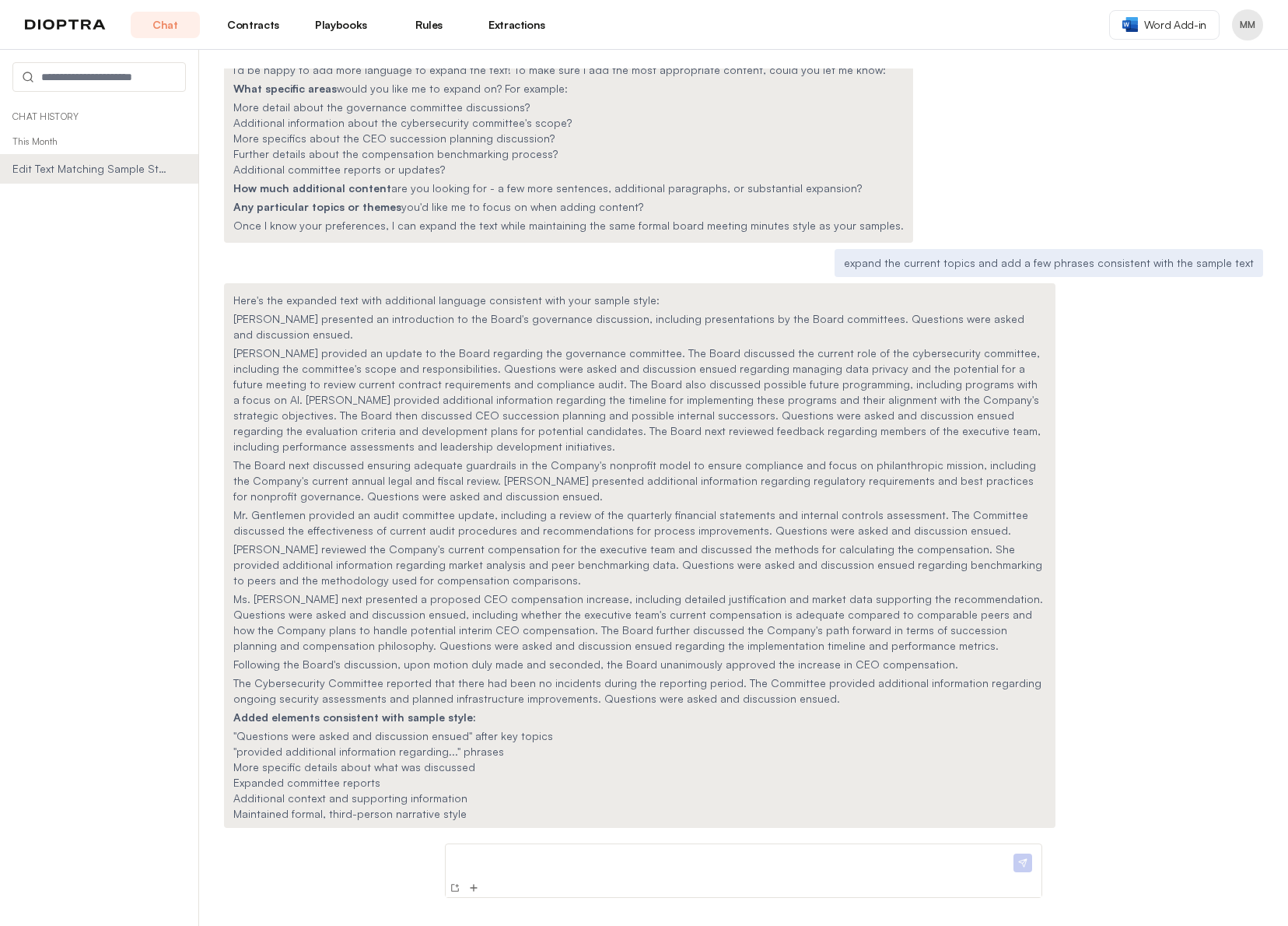
scroll to position [1513, 0]
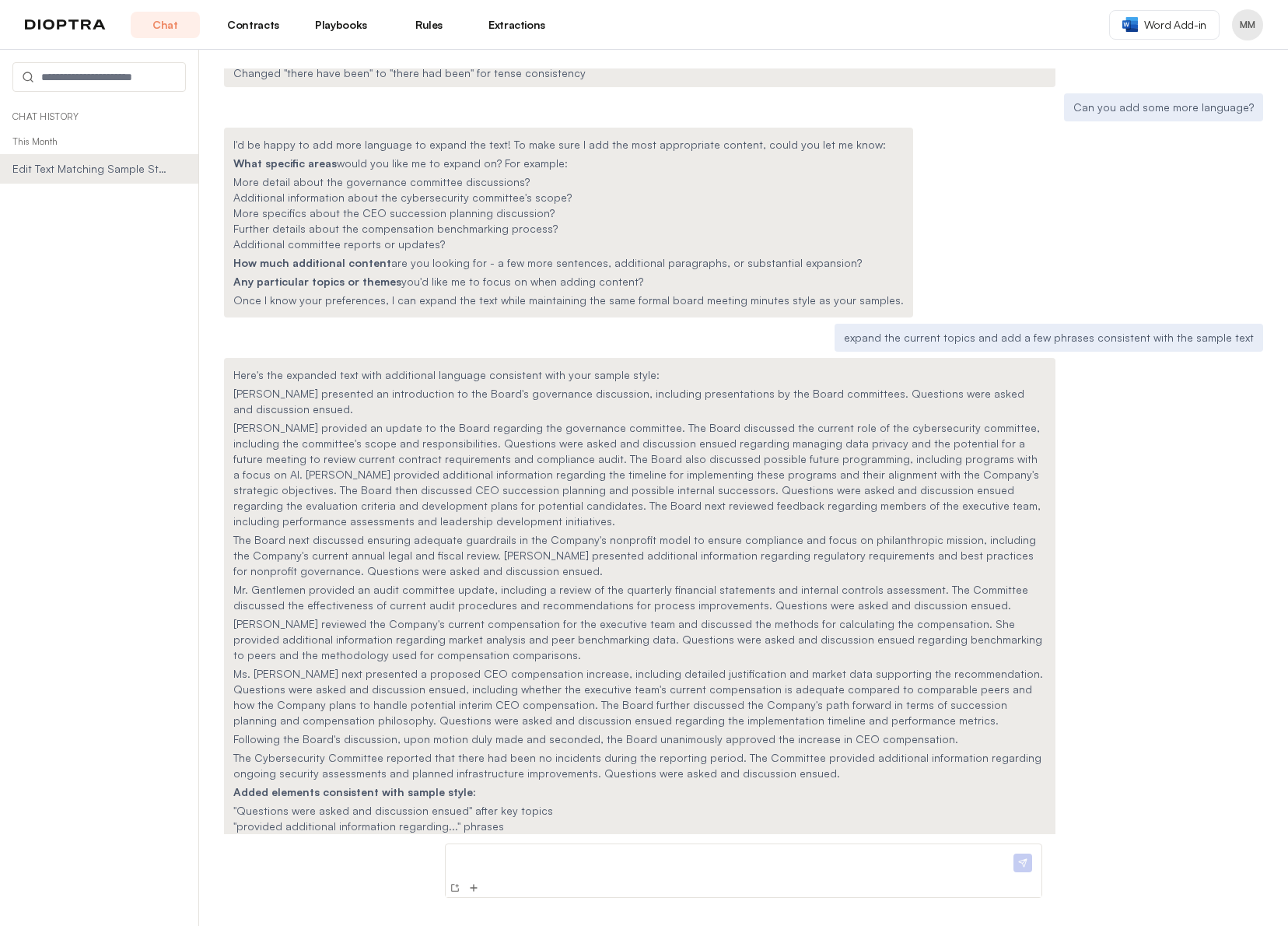
click at [485, 616] on p "[PERSON_NAME] reviewed the Company's current compensation for the executive tea…" at bounding box center [640, 639] width 813 height 47
click at [881, 24] on header "Chat Contracts Playbooks Rules Extractions Word Add-in MM" at bounding box center [644, 25] width 1288 height 50
